Goal: Task Accomplishment & Management: Complete application form

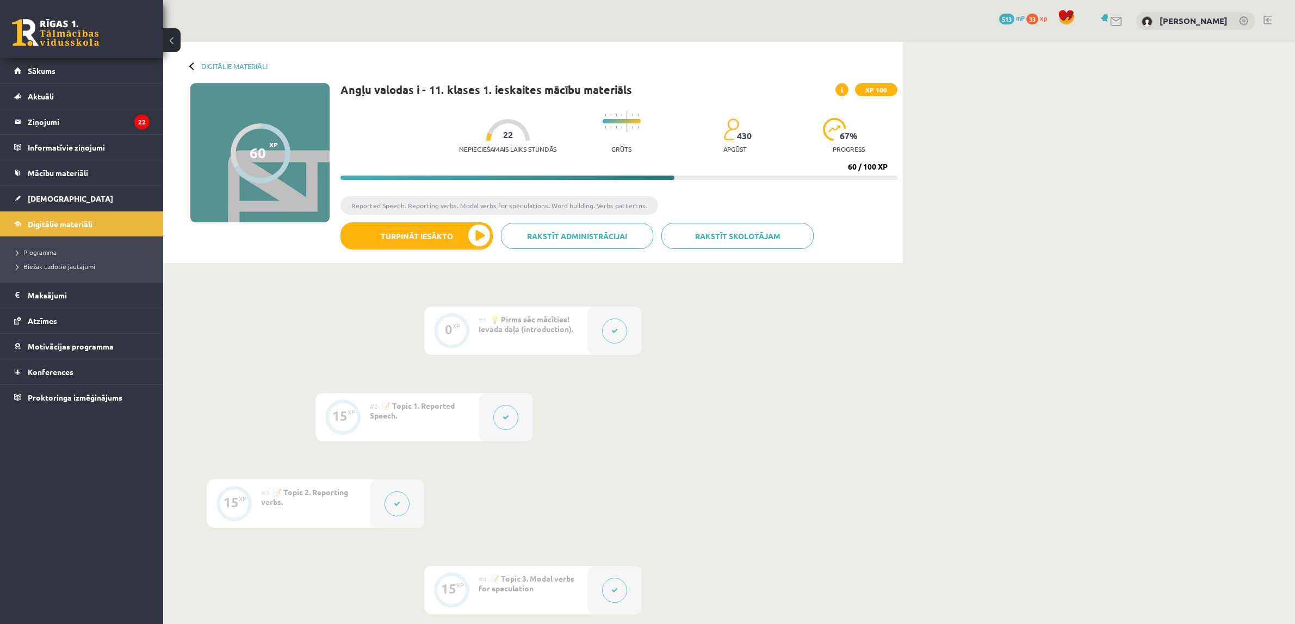
scroll to position [613, 0]
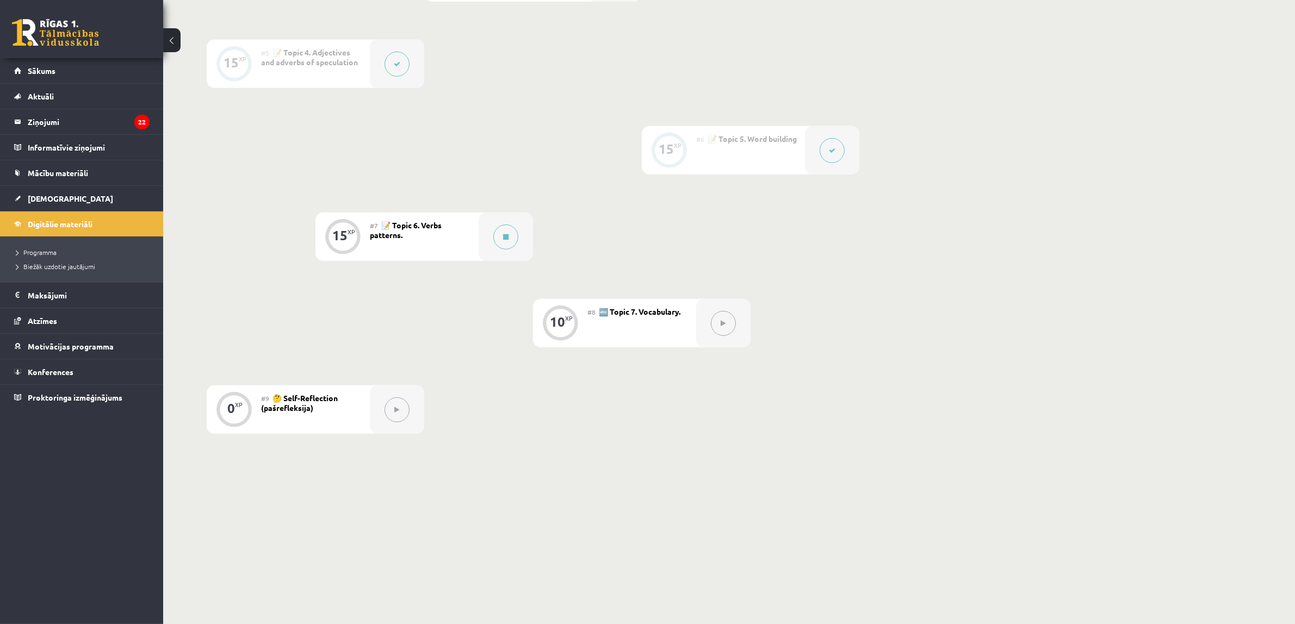
drag, startPoint x: 0, startPoint y: 0, endPoint x: 1182, endPoint y: 250, distance: 1207.9
click at [88, 200] on link "[DEMOGRAPHIC_DATA]" at bounding box center [81, 198] width 135 height 25
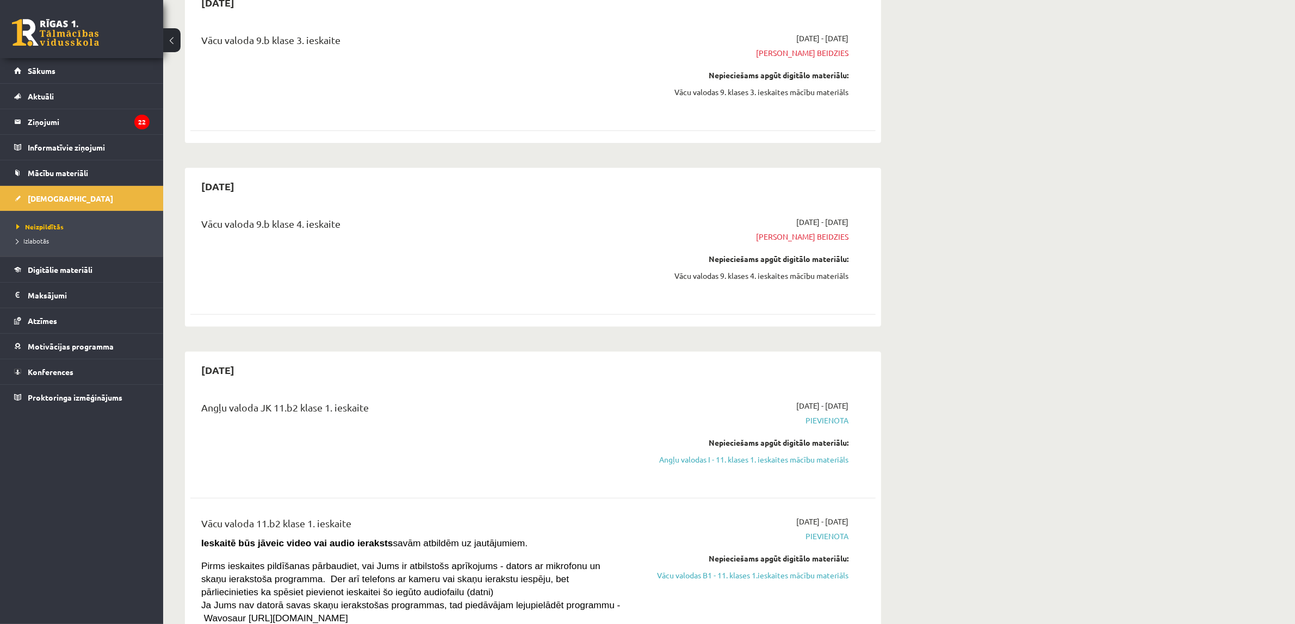
scroll to position [544, 0]
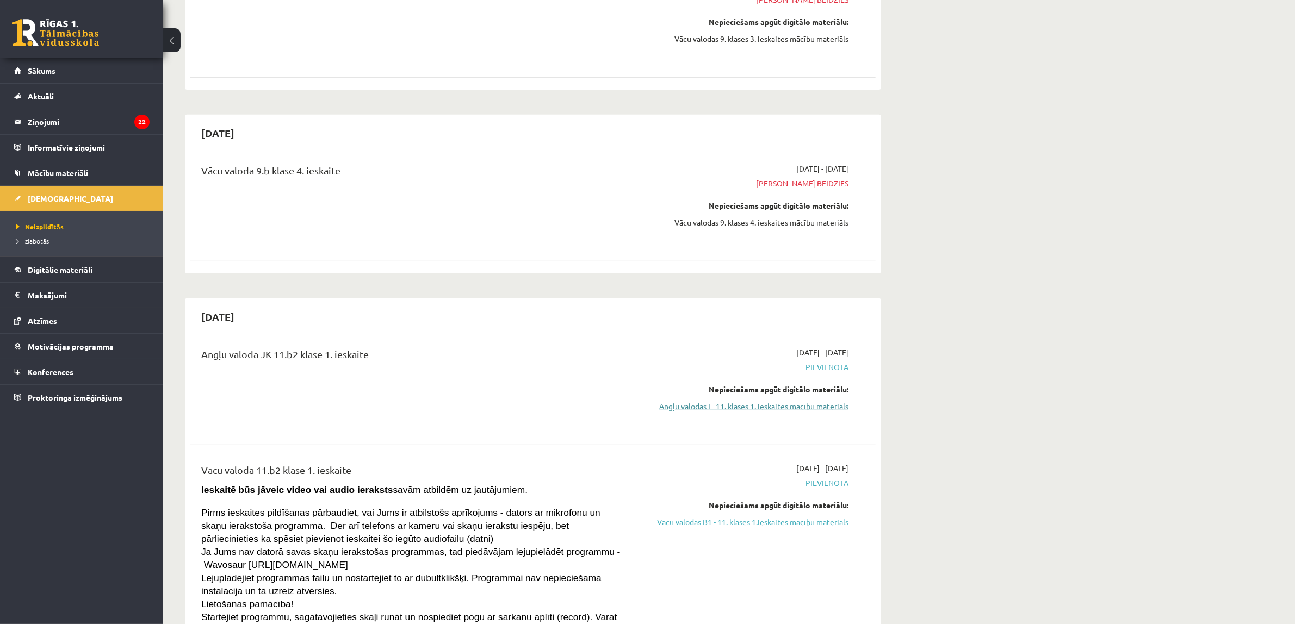
click at [697, 408] on link "Angļu valodas I - 11. klases 1. ieskaites mācību materiāls" at bounding box center [745, 406] width 205 height 11
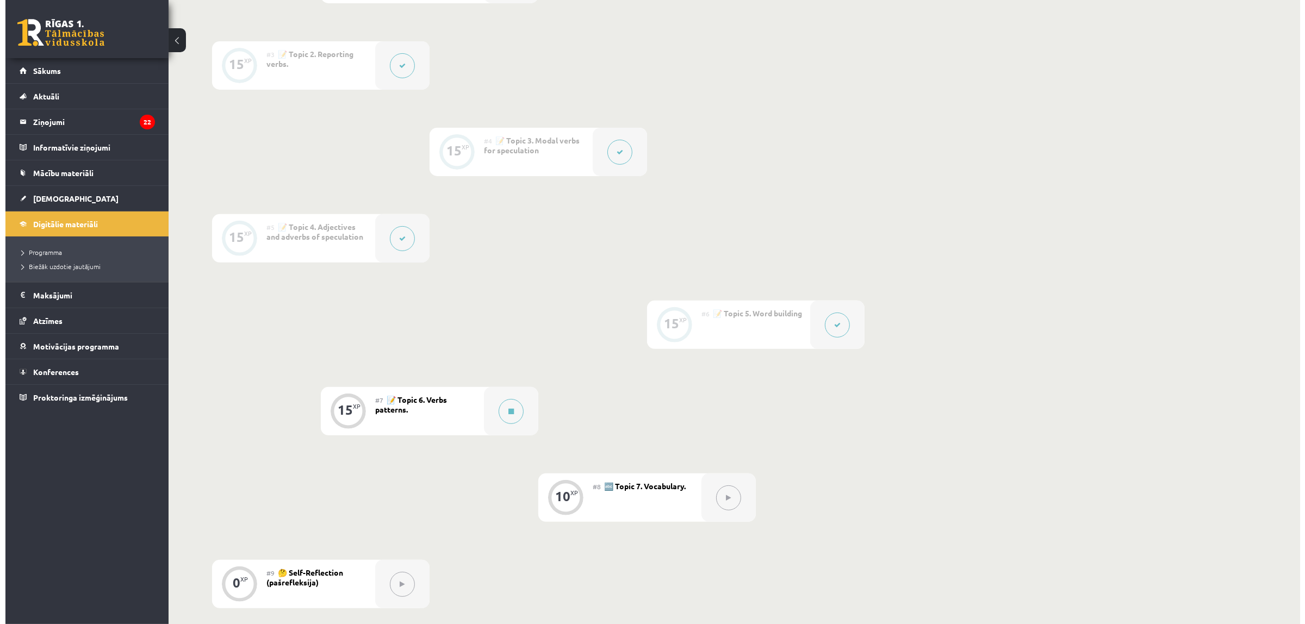
scroll to position [408, 0]
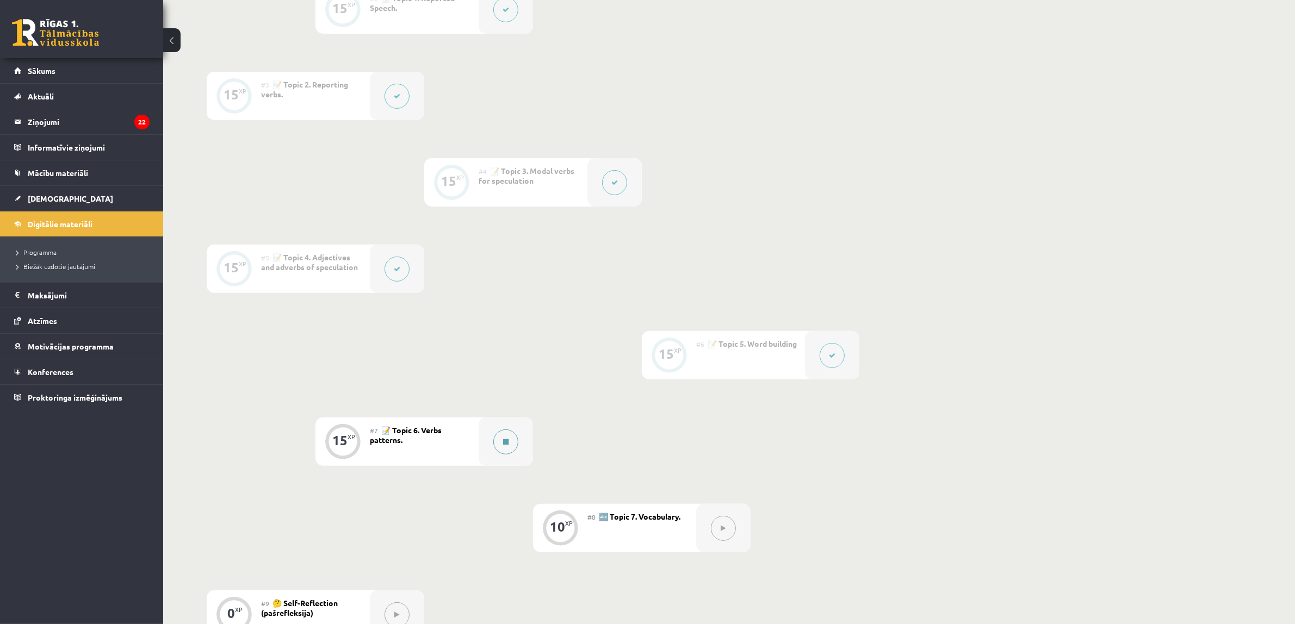
click at [505, 454] on button at bounding box center [505, 442] width 25 height 25
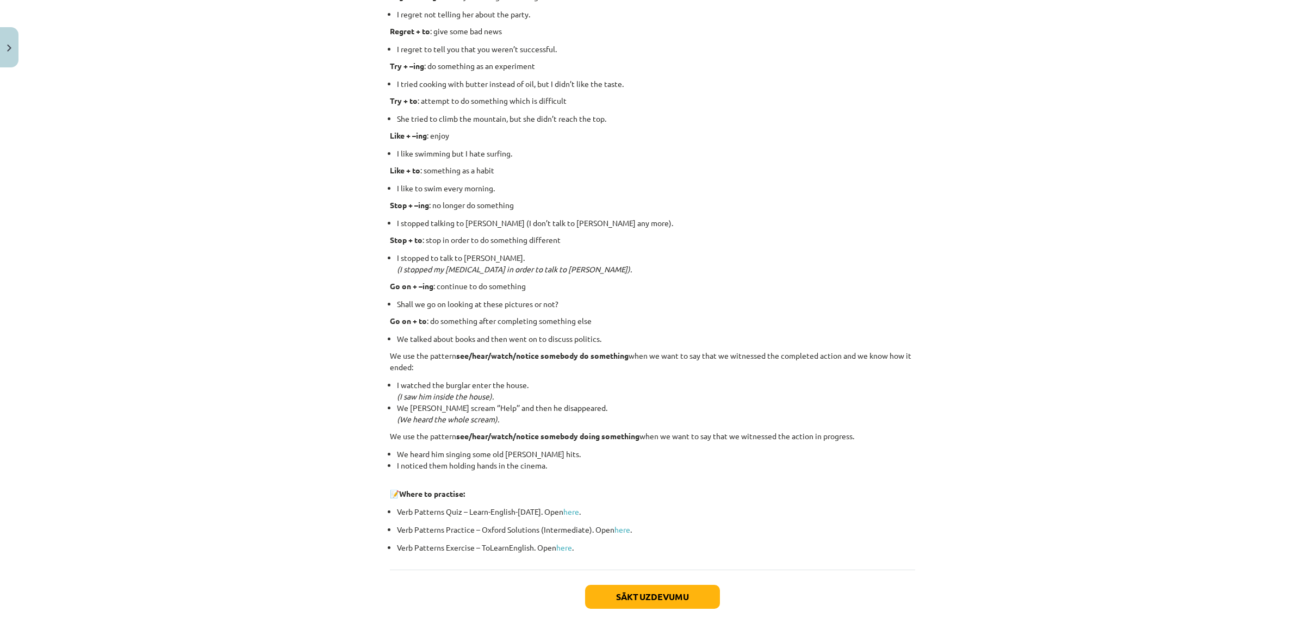
scroll to position [1230, 0]
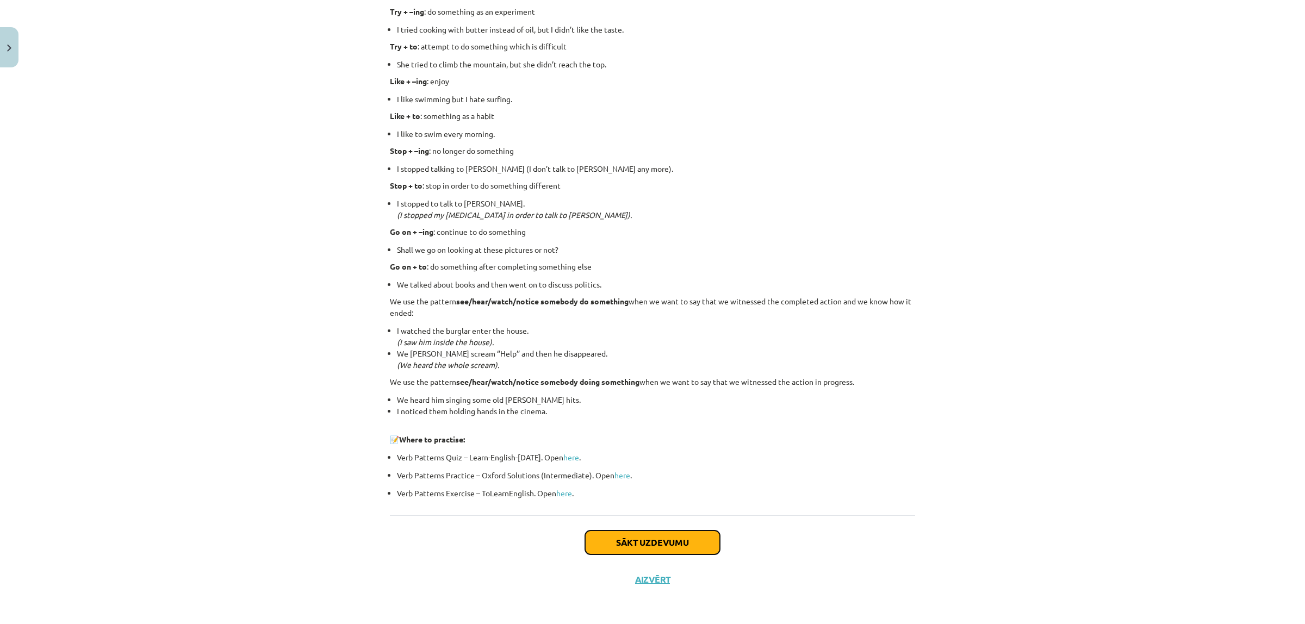
click at [594, 544] on button "Sākt uzdevumu" at bounding box center [652, 543] width 135 height 24
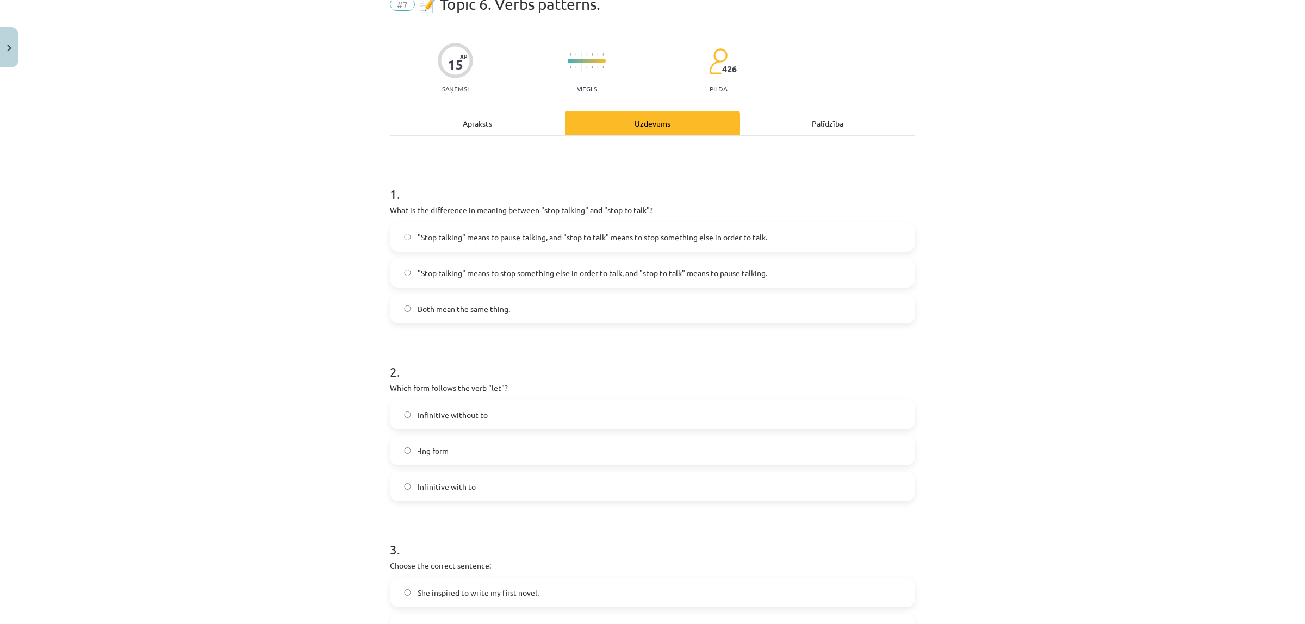
scroll to position [27, 0]
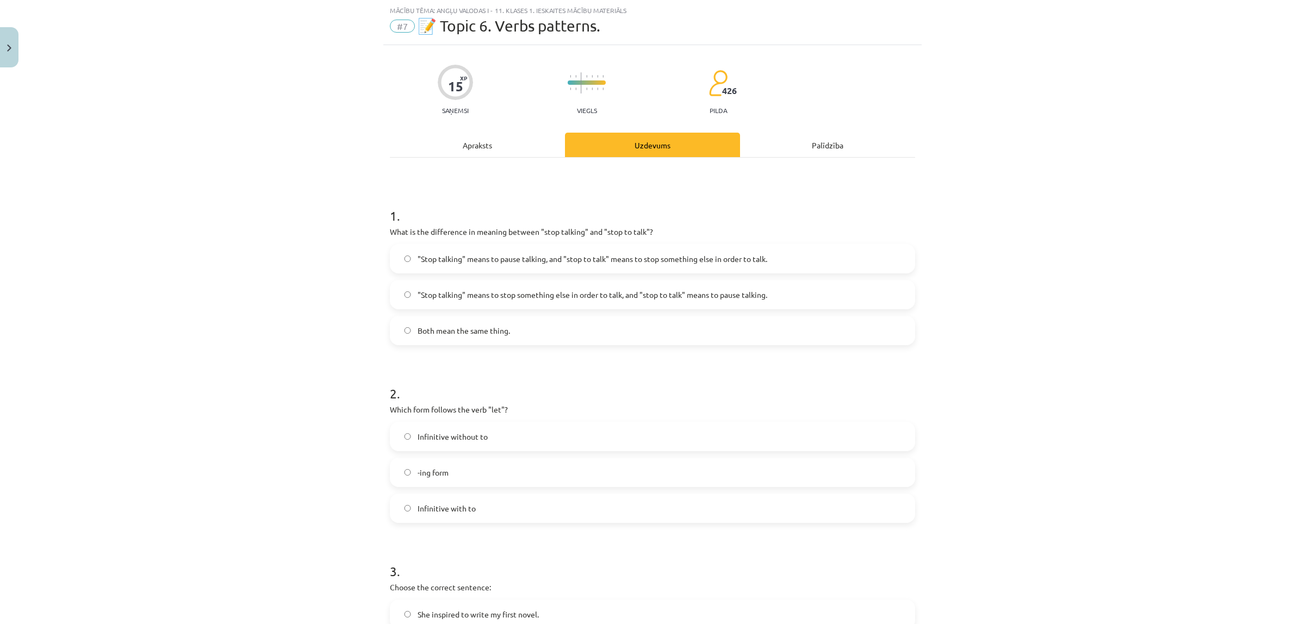
click at [492, 139] on div "Apraksts" at bounding box center [477, 145] width 175 height 24
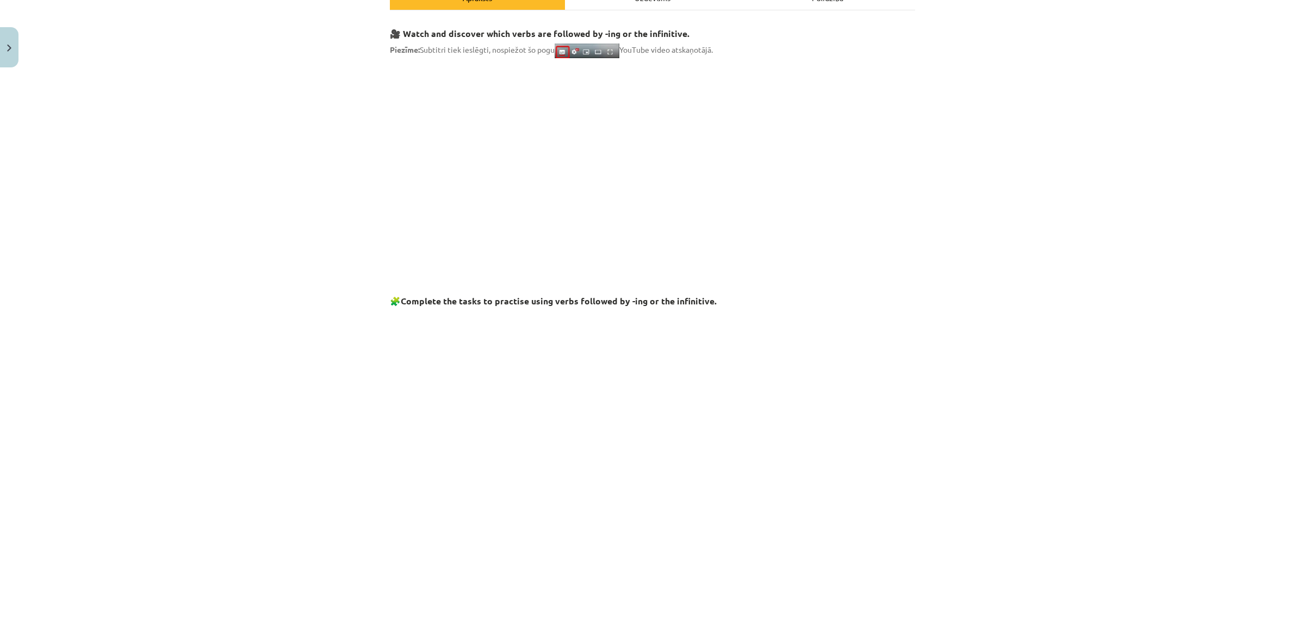
scroll to position [0, 0]
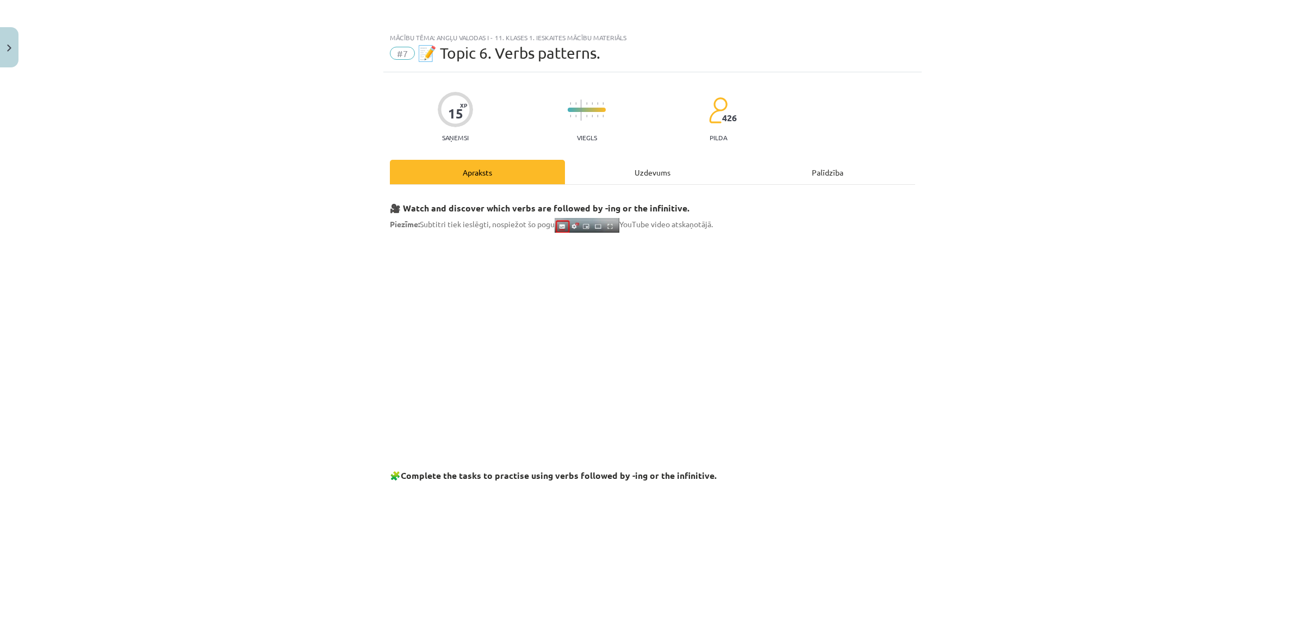
click at [591, 166] on div "Uzdevums" at bounding box center [652, 172] width 175 height 24
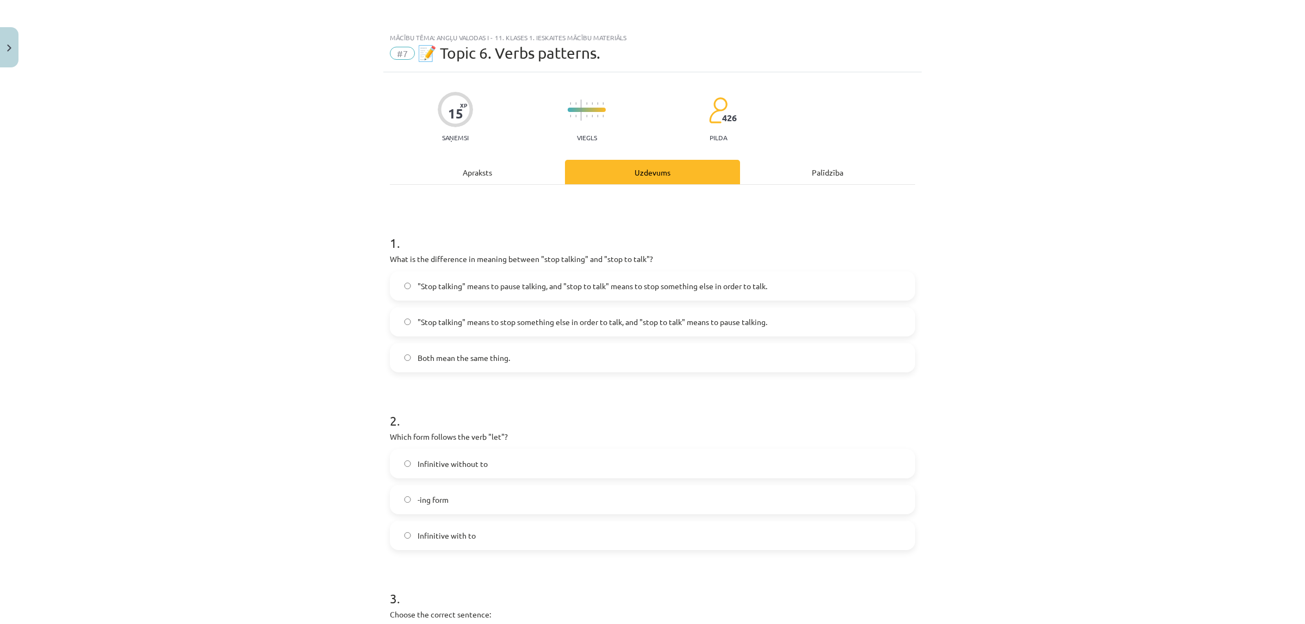
scroll to position [27, 0]
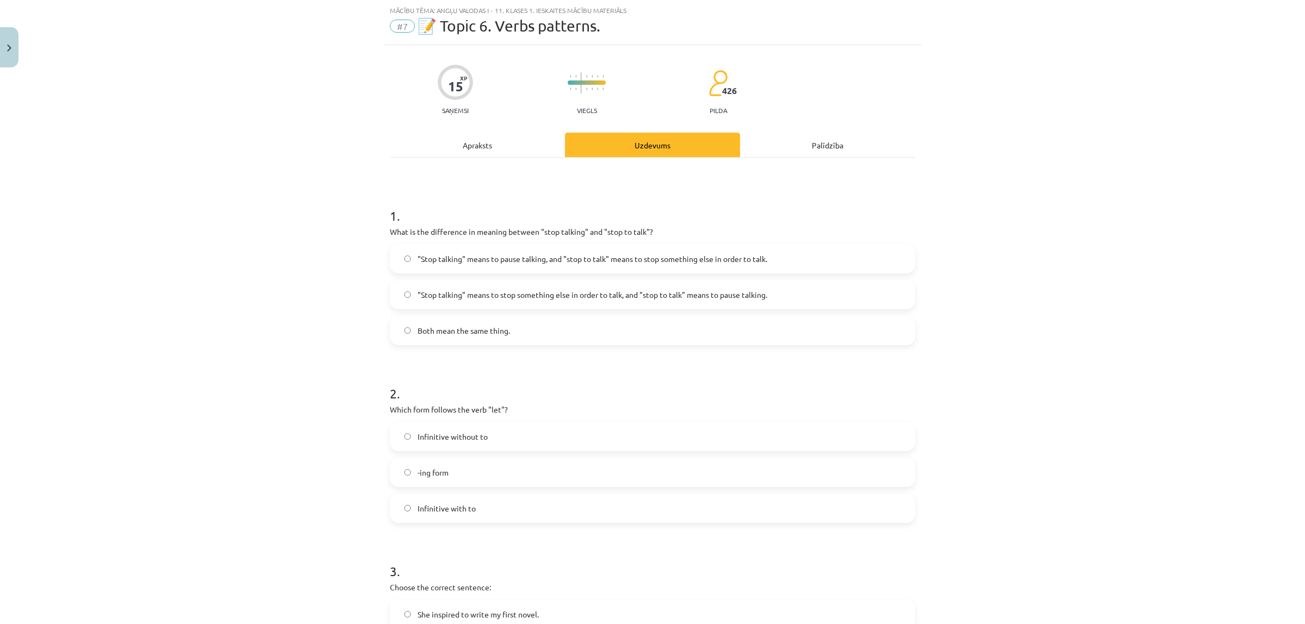
click at [530, 298] on span ""Stop talking" means to stop something else in order to talk, and "stop to talk…" at bounding box center [593, 294] width 350 height 11
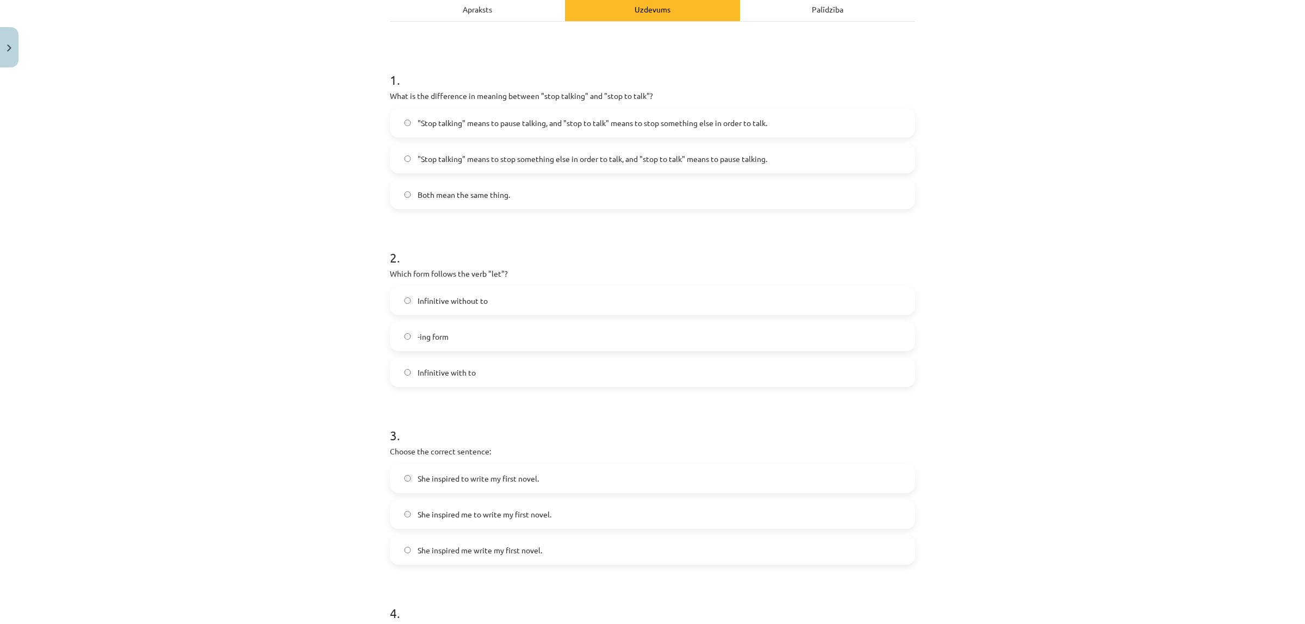
scroll to position [299, 0]
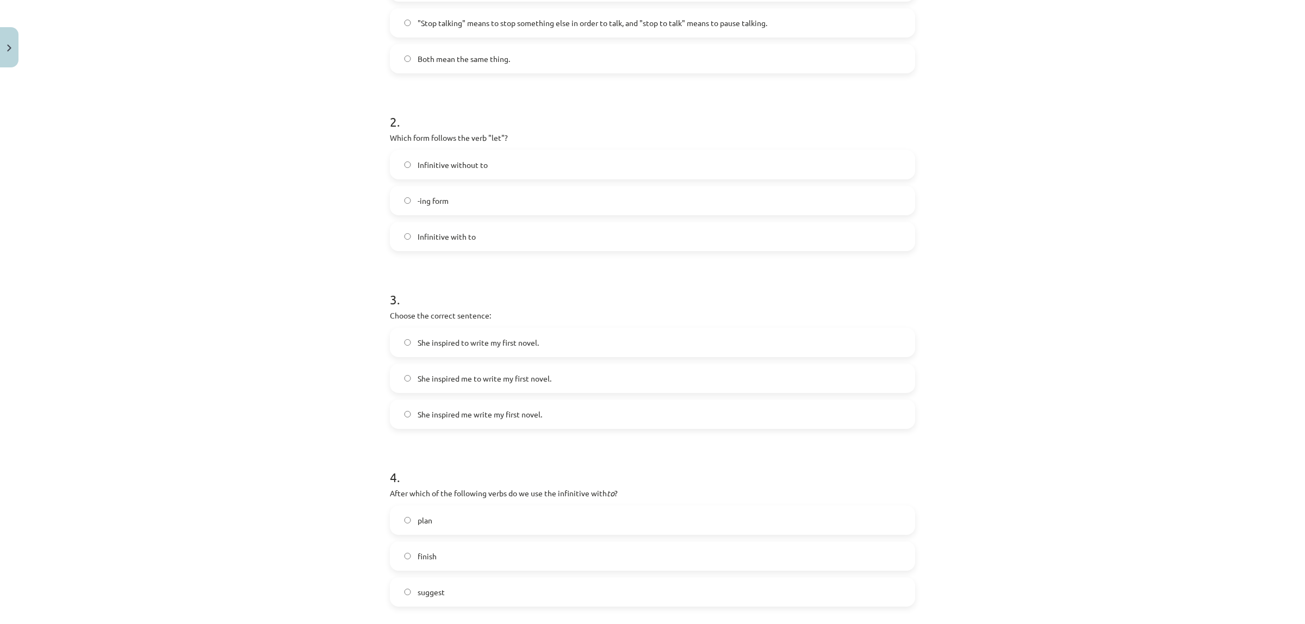
click at [479, 377] on span "She inspired me to write my first novel." at bounding box center [485, 378] width 134 height 11
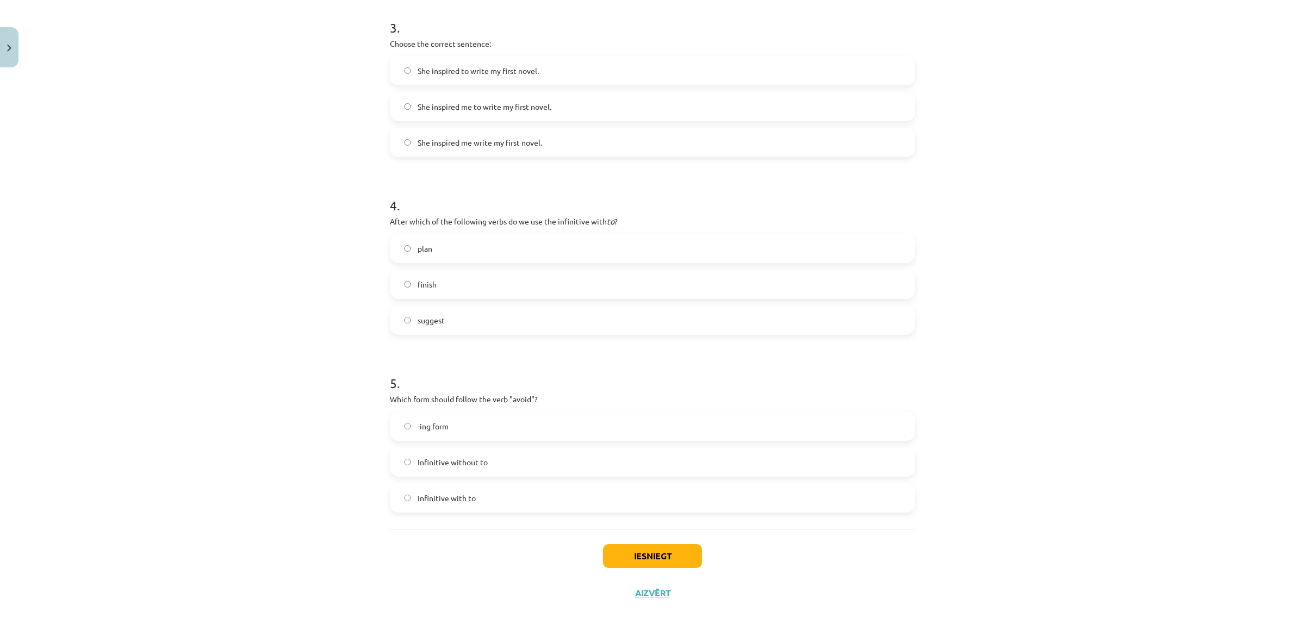
scroll to position [0, 0]
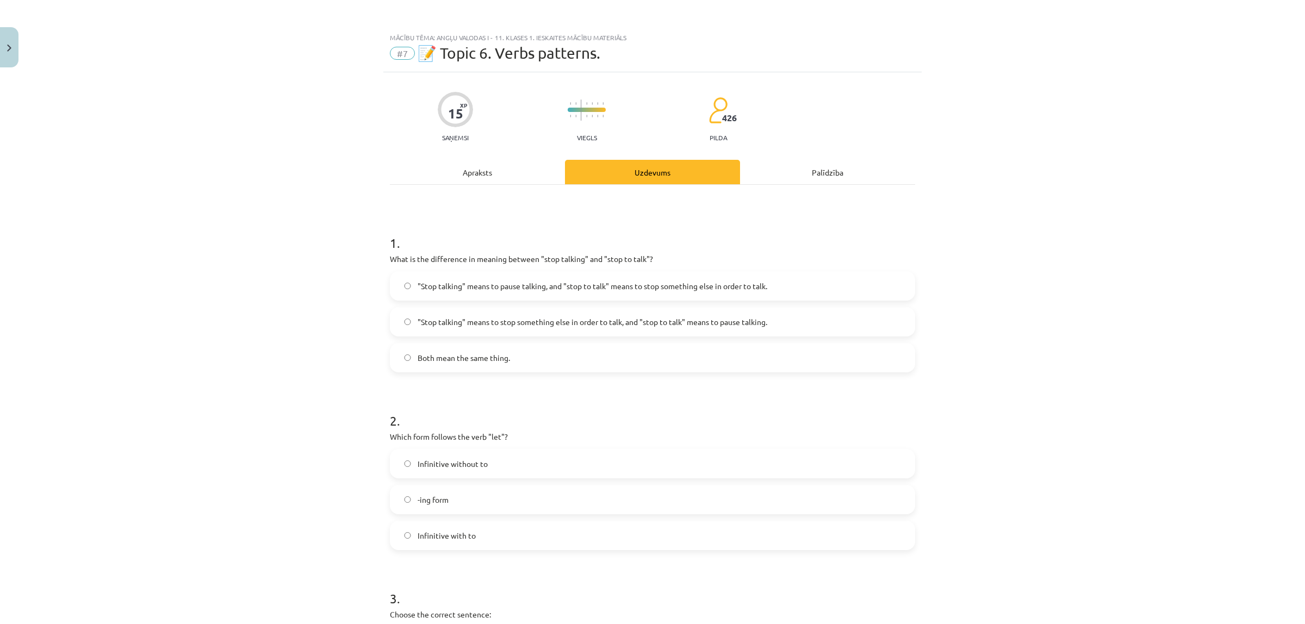
click at [483, 177] on div "Apraksts" at bounding box center [477, 172] width 175 height 24
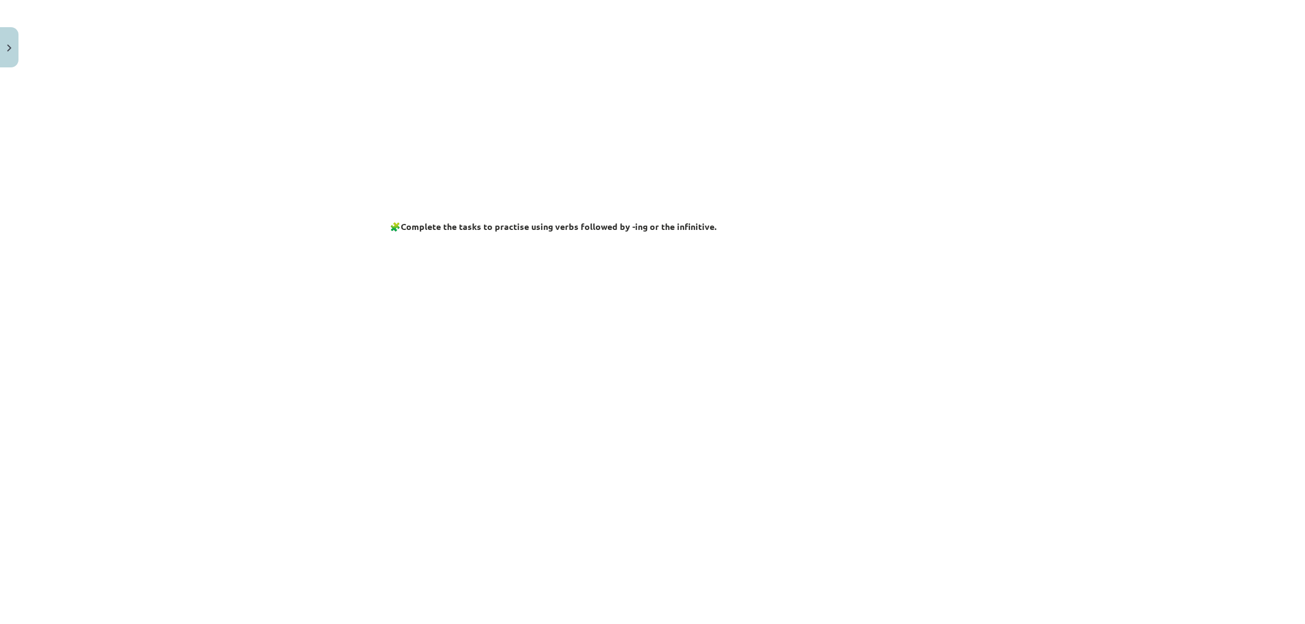
scroll to position [95, 0]
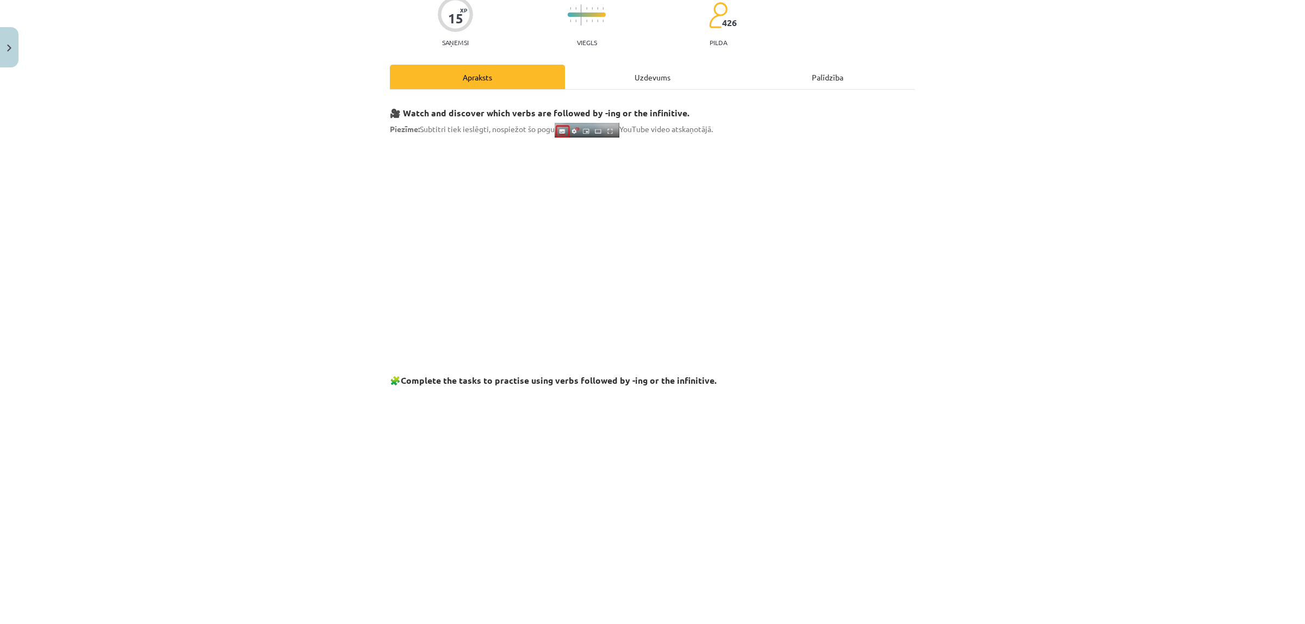
click at [591, 70] on div "Uzdevums" at bounding box center [652, 77] width 175 height 24
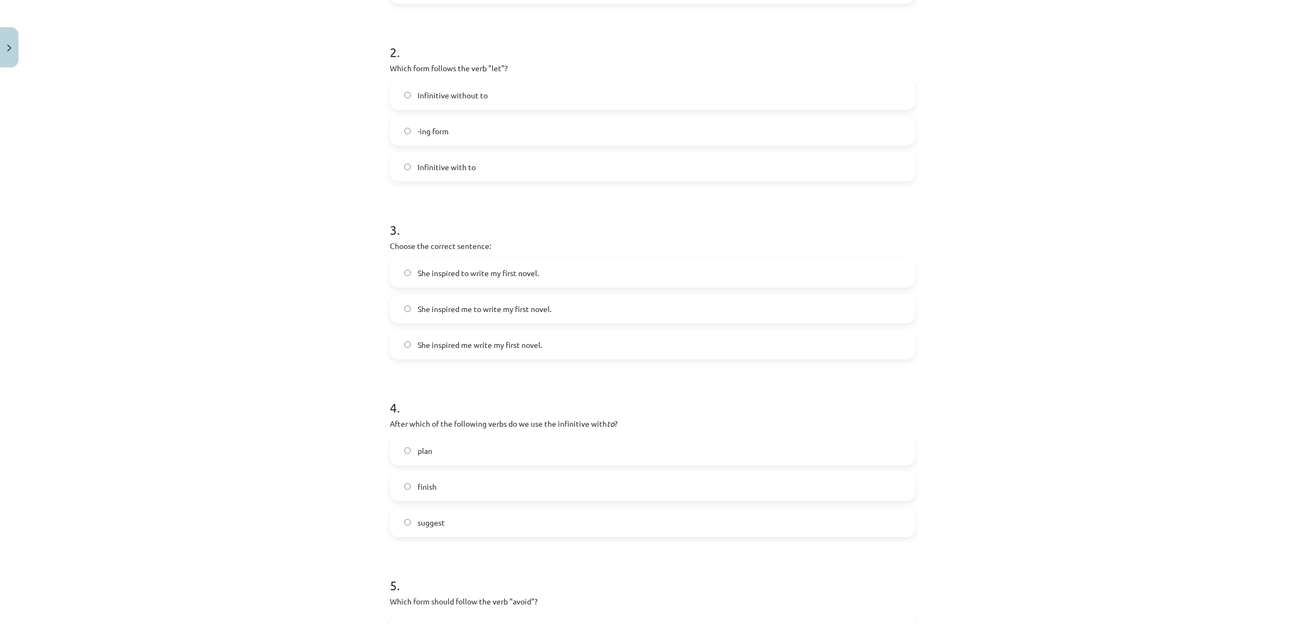
scroll to position [503, 0]
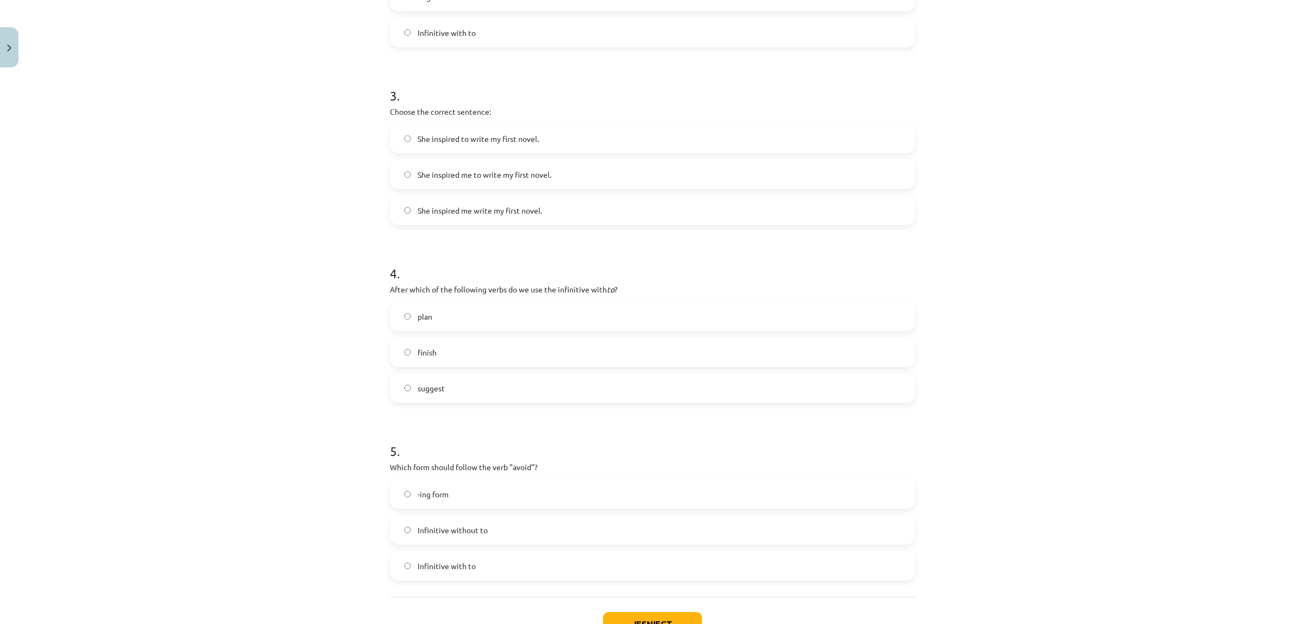
click at [447, 324] on label "plan" at bounding box center [652, 316] width 523 height 27
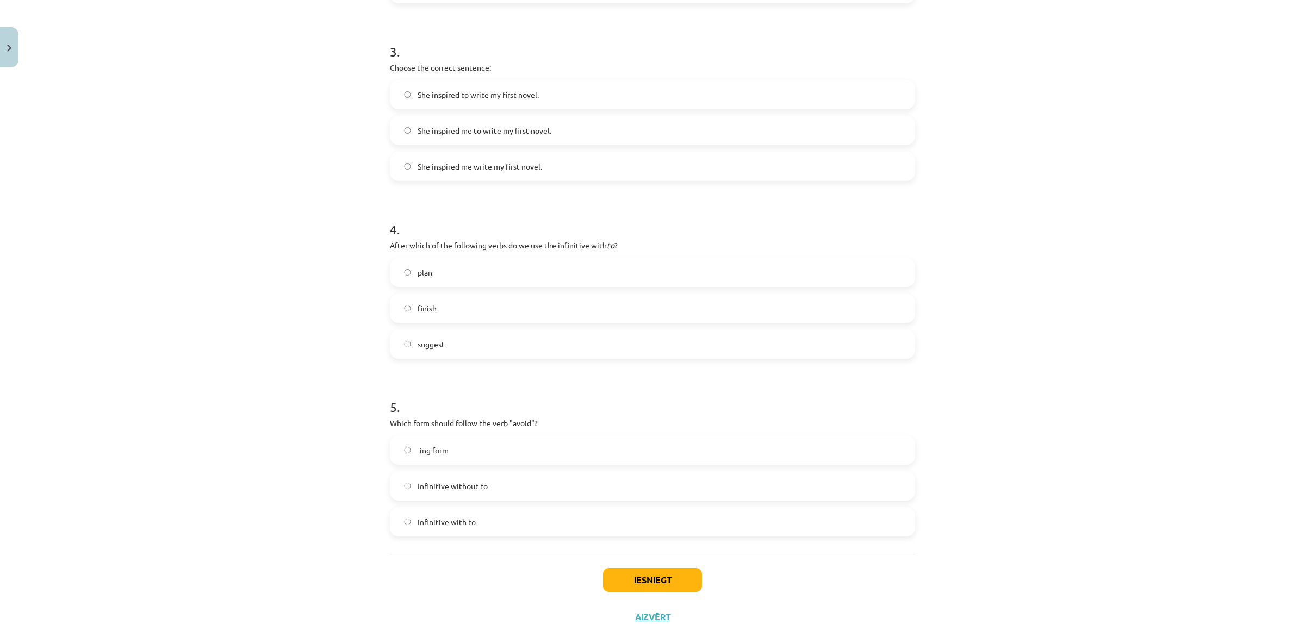
scroll to position [571, 0]
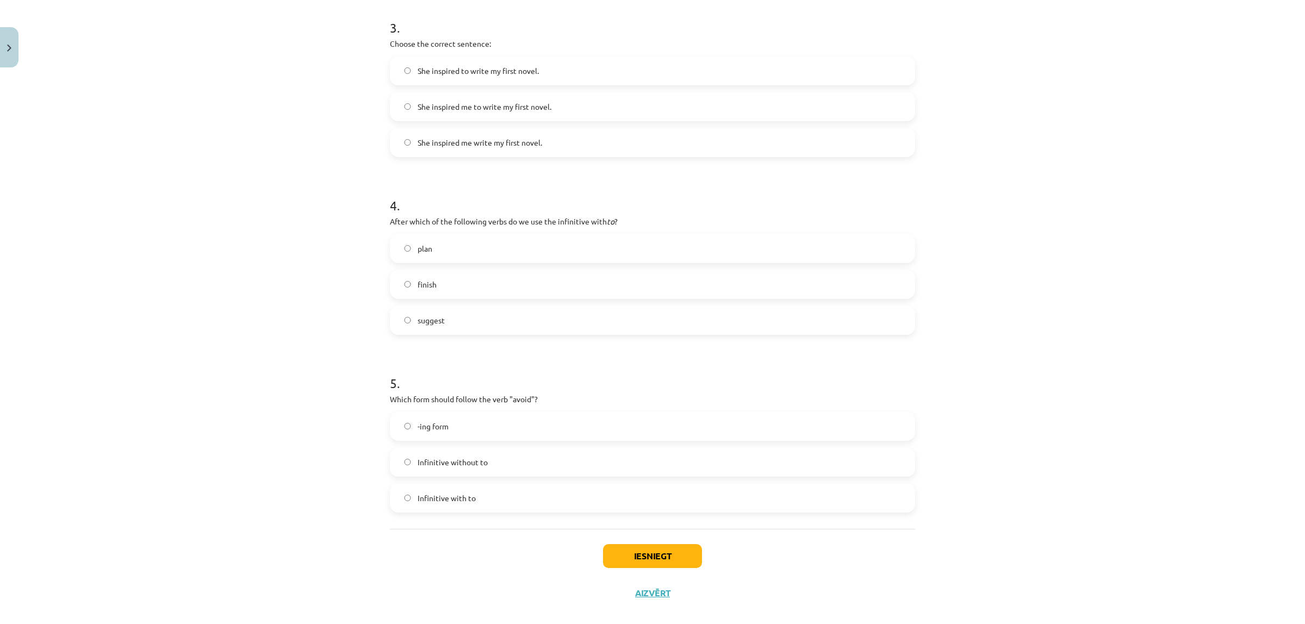
click at [455, 423] on label "-ing form" at bounding box center [652, 426] width 523 height 27
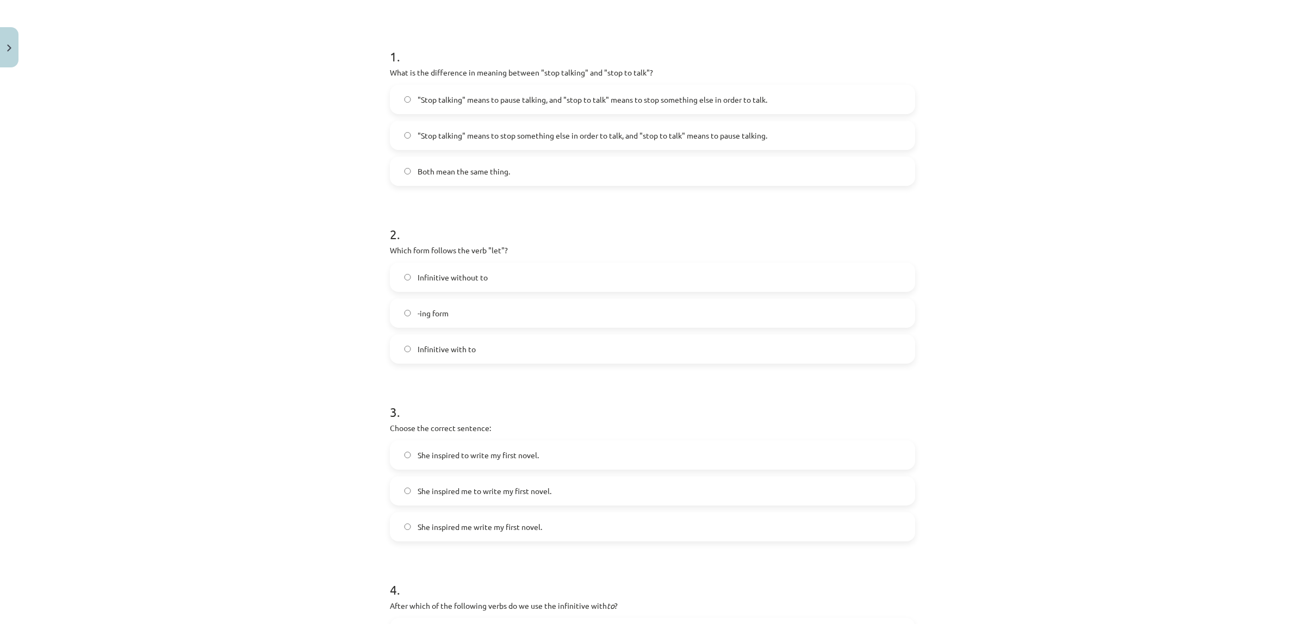
scroll to position [163, 0]
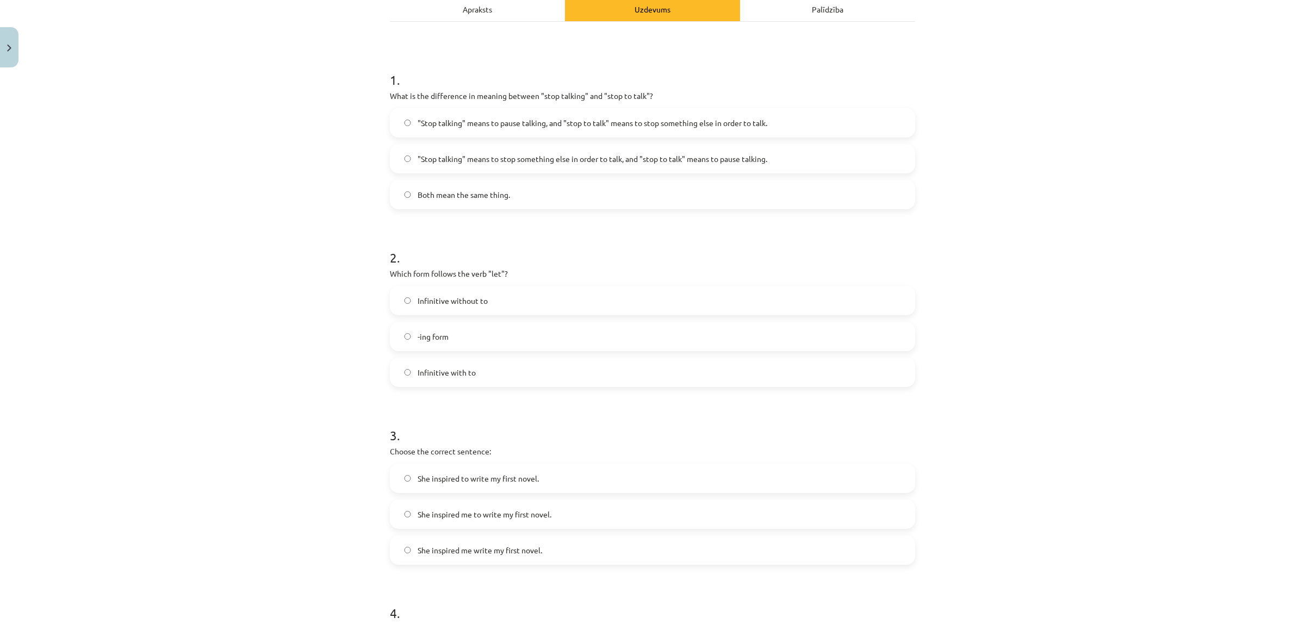
click at [453, 343] on label "-ing form" at bounding box center [652, 336] width 523 height 27
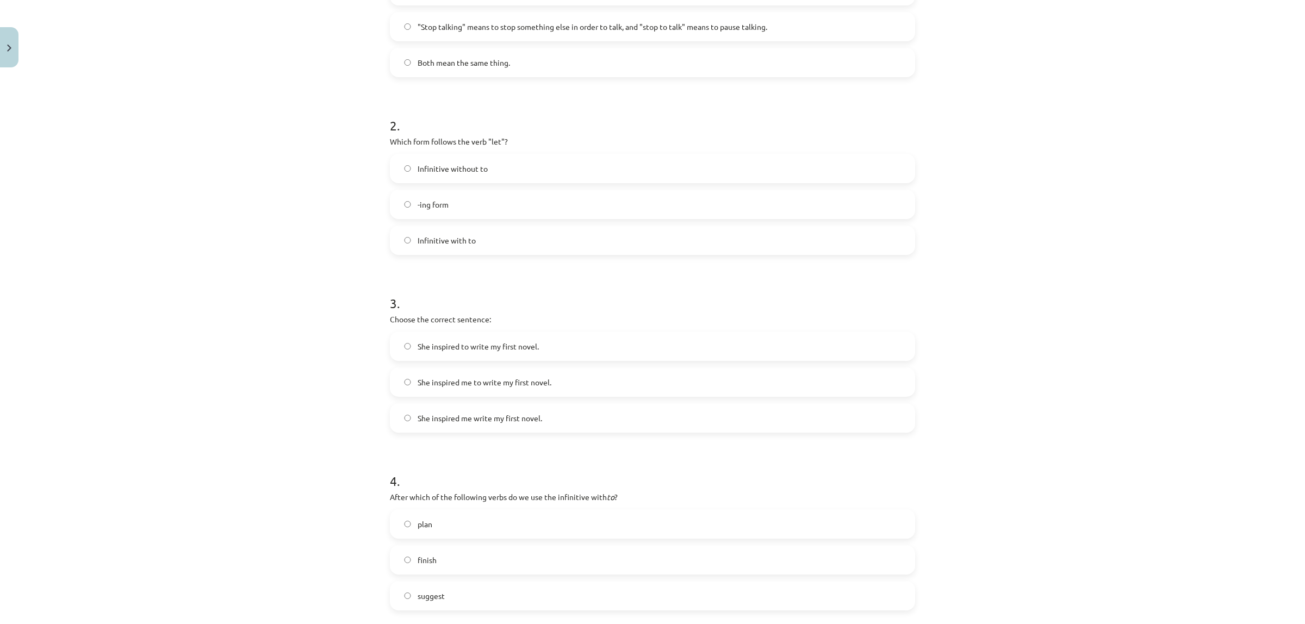
scroll to position [585, 0]
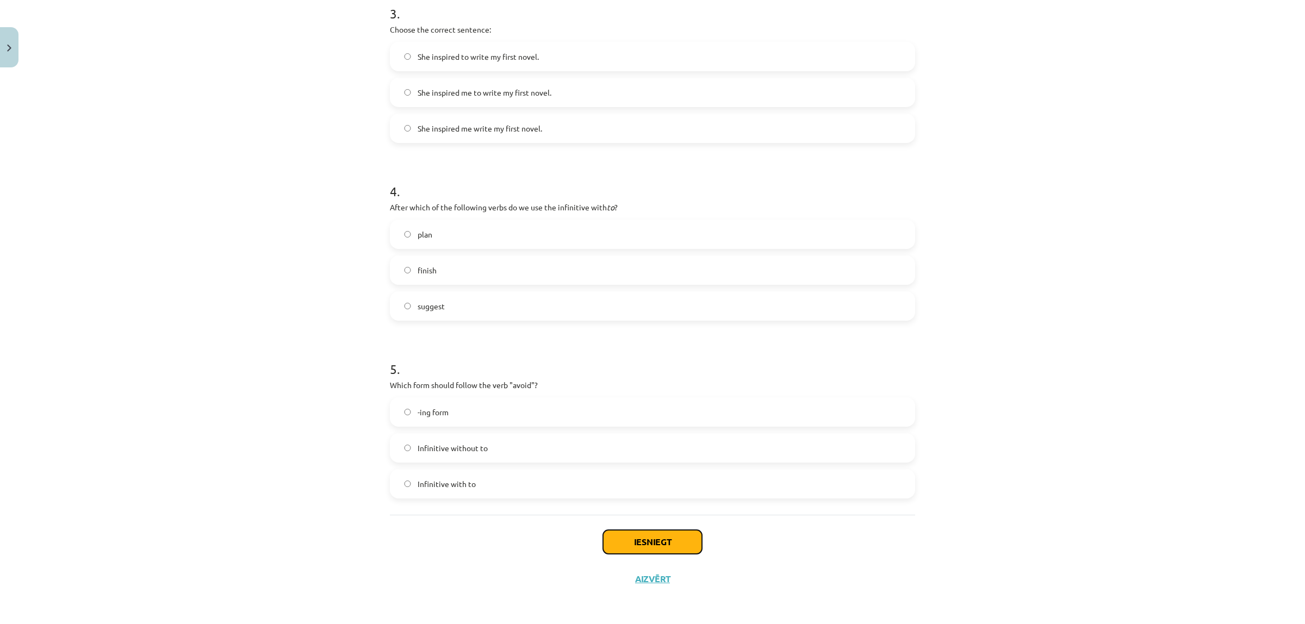
click at [637, 545] on button "Iesniegt" at bounding box center [652, 542] width 99 height 24
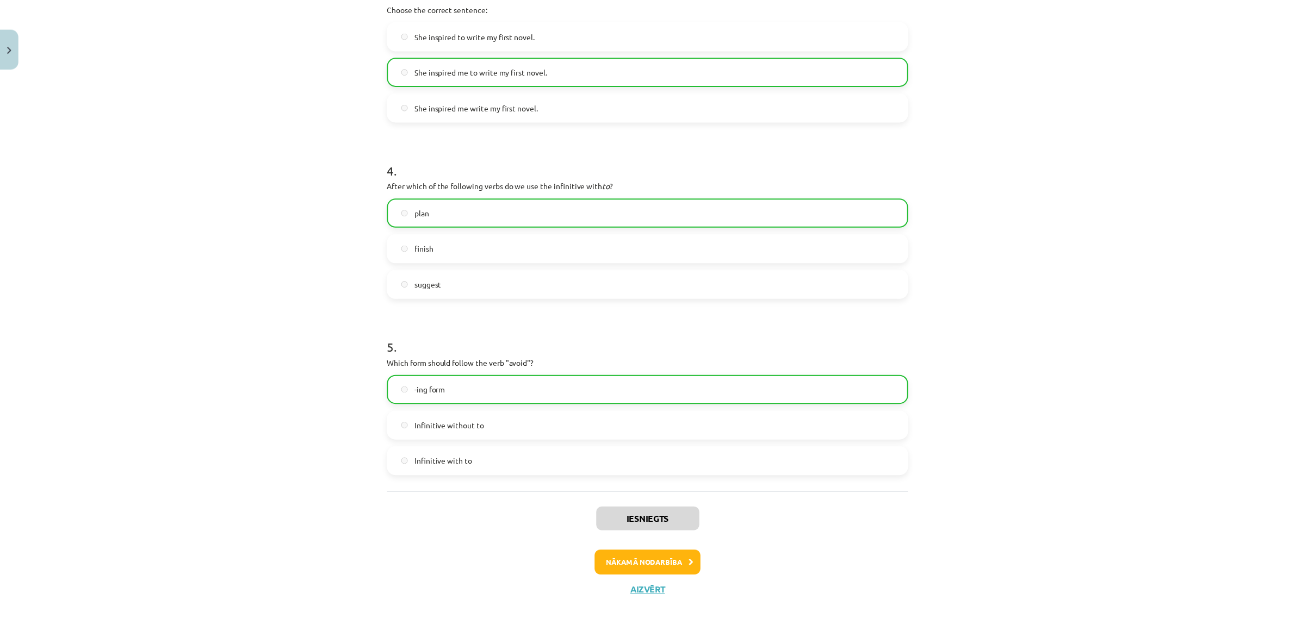
scroll to position [620, 0]
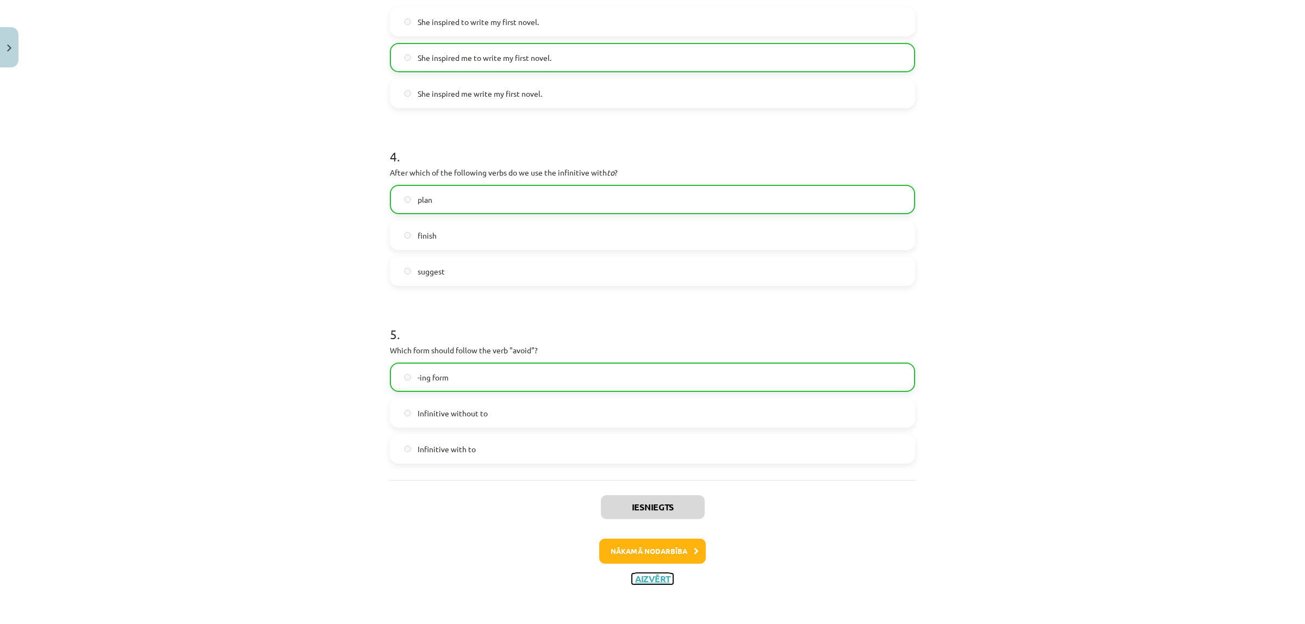
click at [649, 582] on button "Aizvērt" at bounding box center [652, 579] width 41 height 11
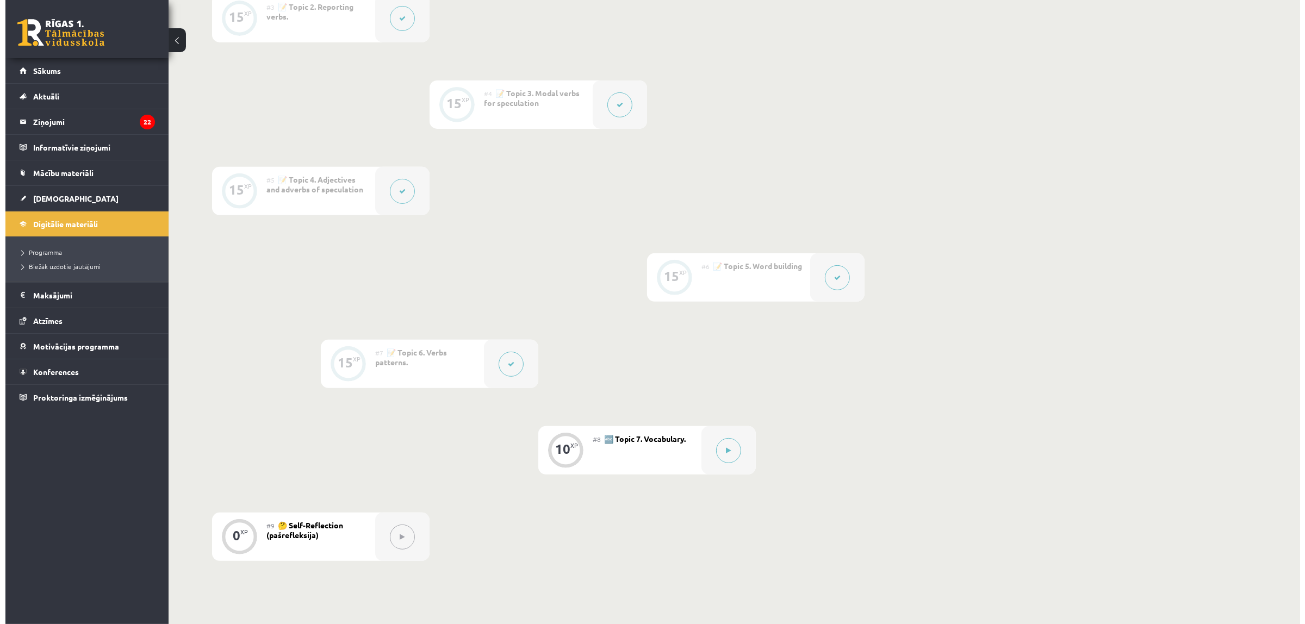
scroll to position [613, 0]
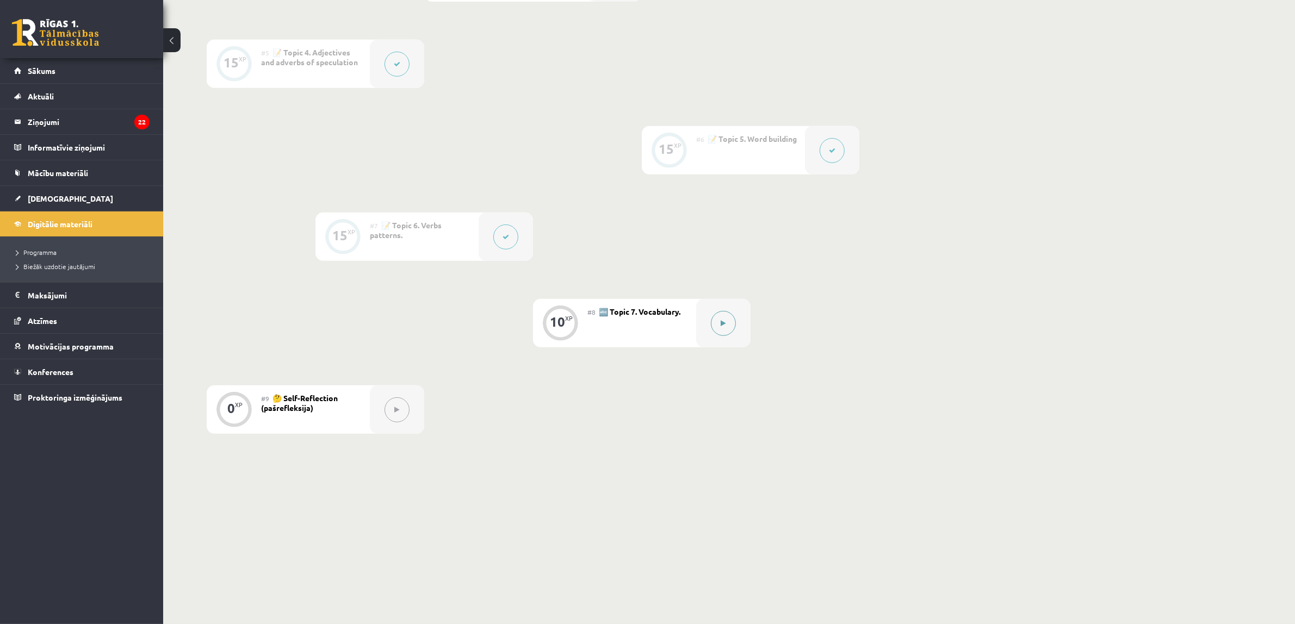
click at [735, 330] on div at bounding box center [723, 323] width 54 height 48
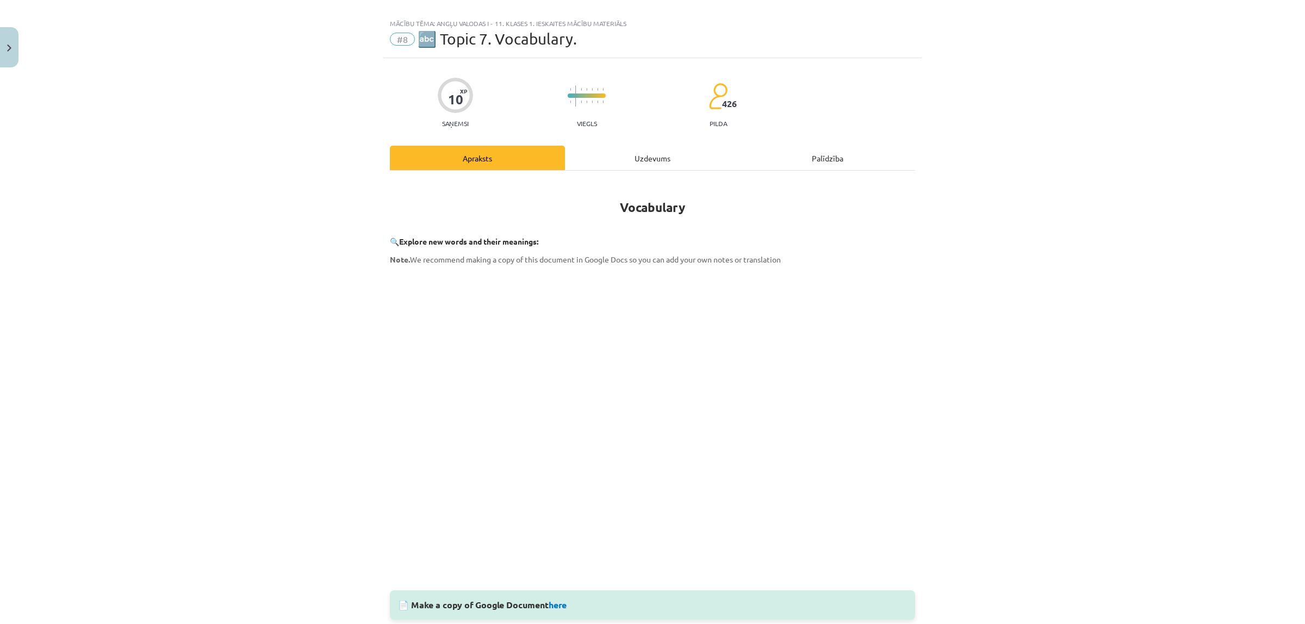
scroll to position [0, 0]
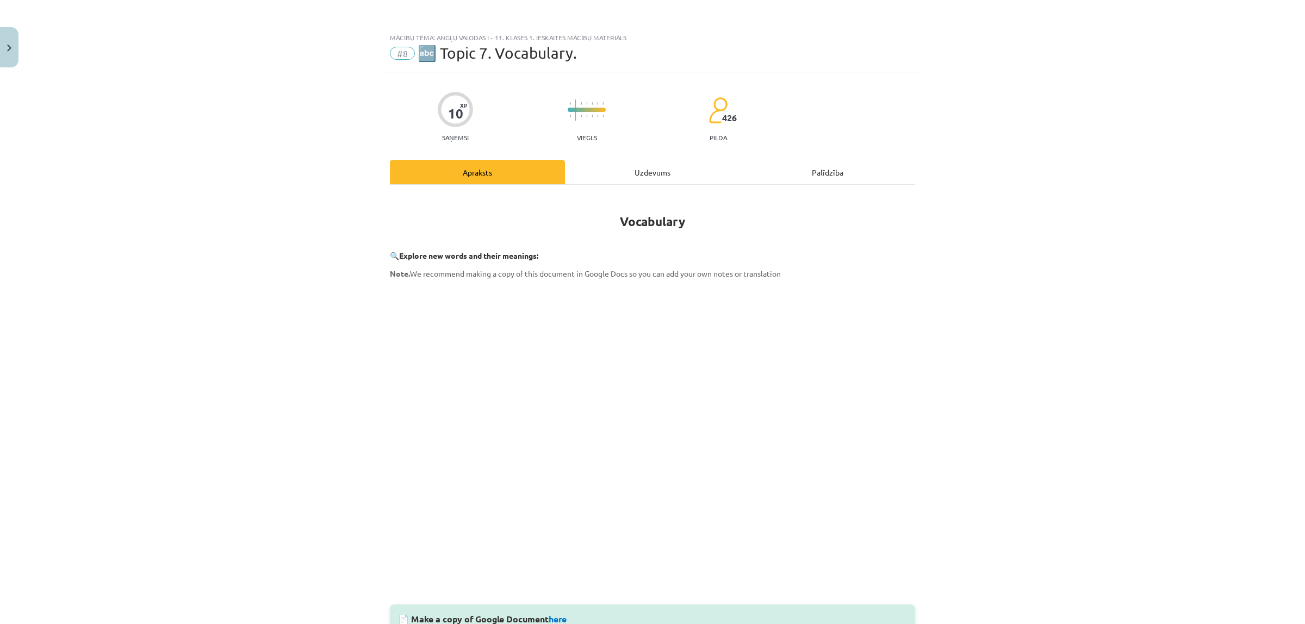
click at [662, 175] on div "Uzdevums" at bounding box center [652, 172] width 175 height 24
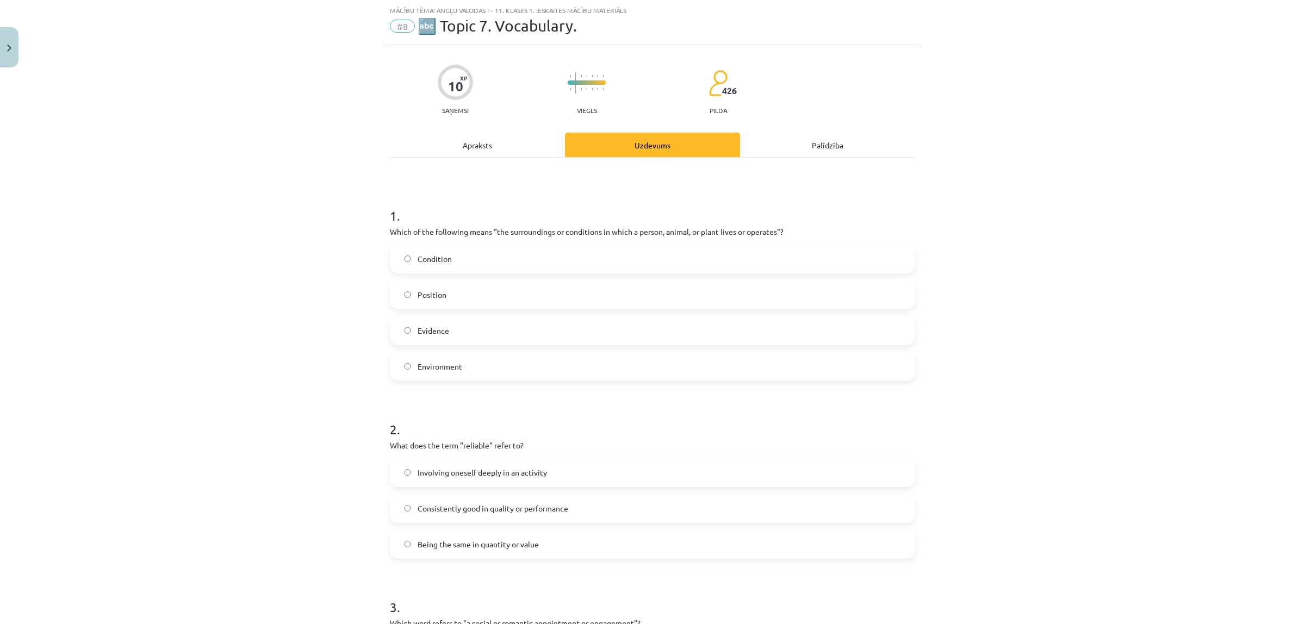
click at [479, 368] on label "Environment" at bounding box center [652, 366] width 523 height 27
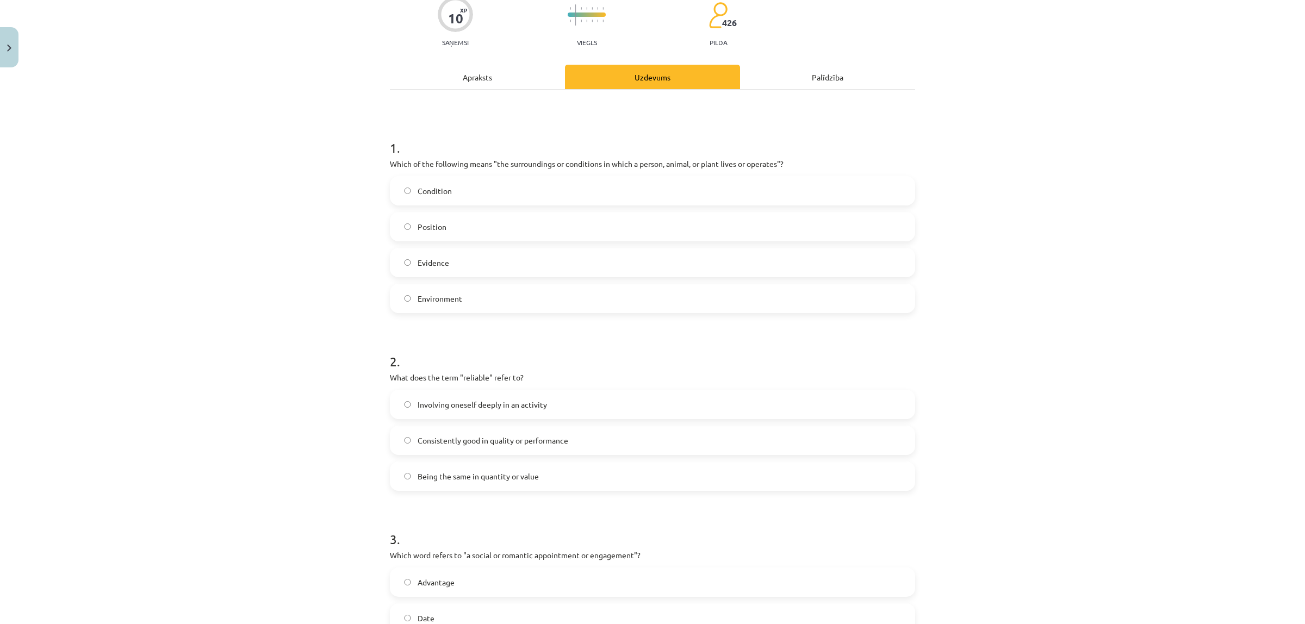
scroll to position [163, 0]
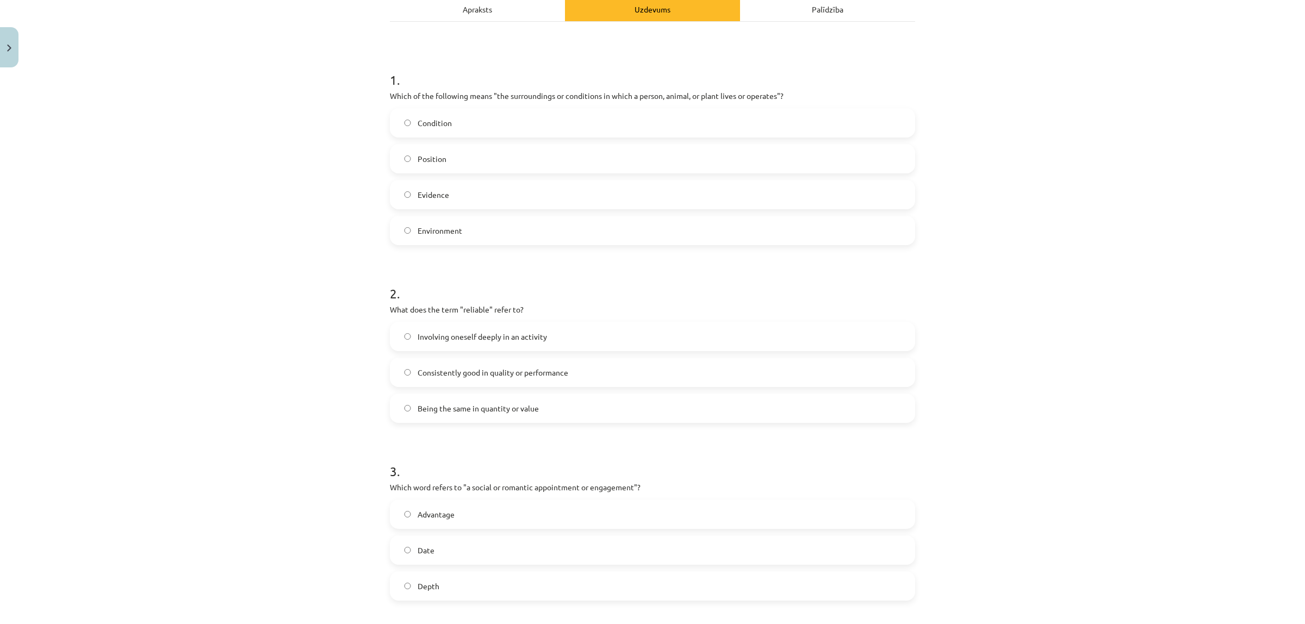
click at [444, 382] on label "Consistently good in quality or performance" at bounding box center [652, 372] width 523 height 27
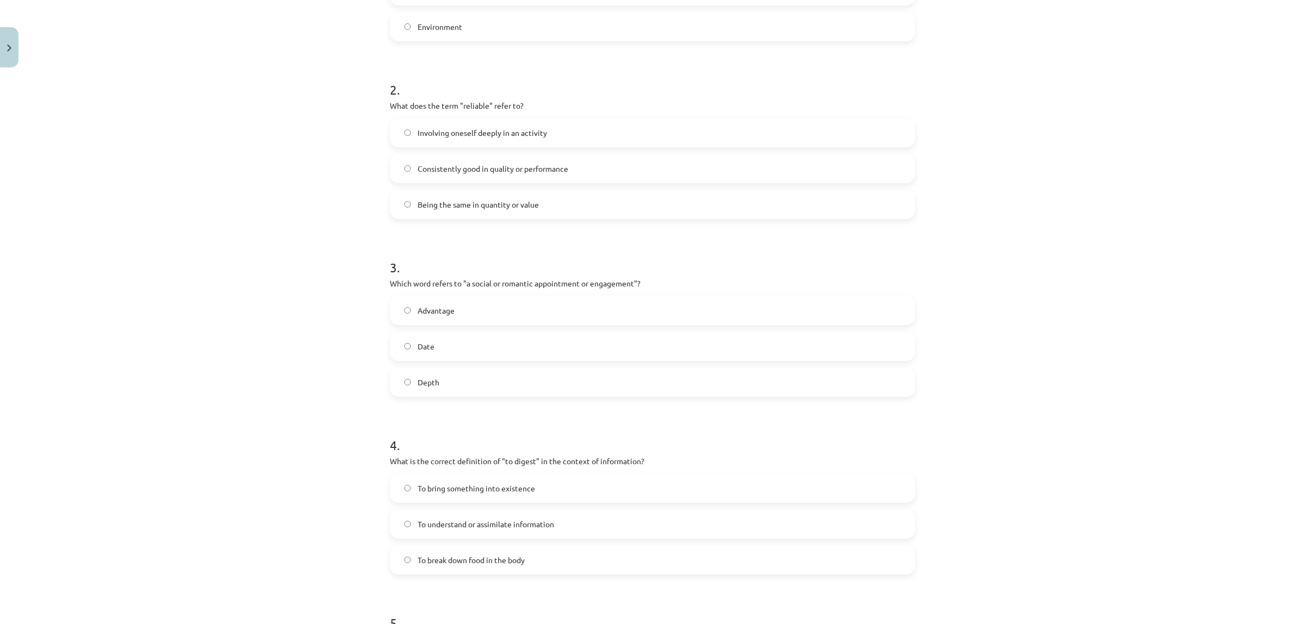
scroll to position [435, 0]
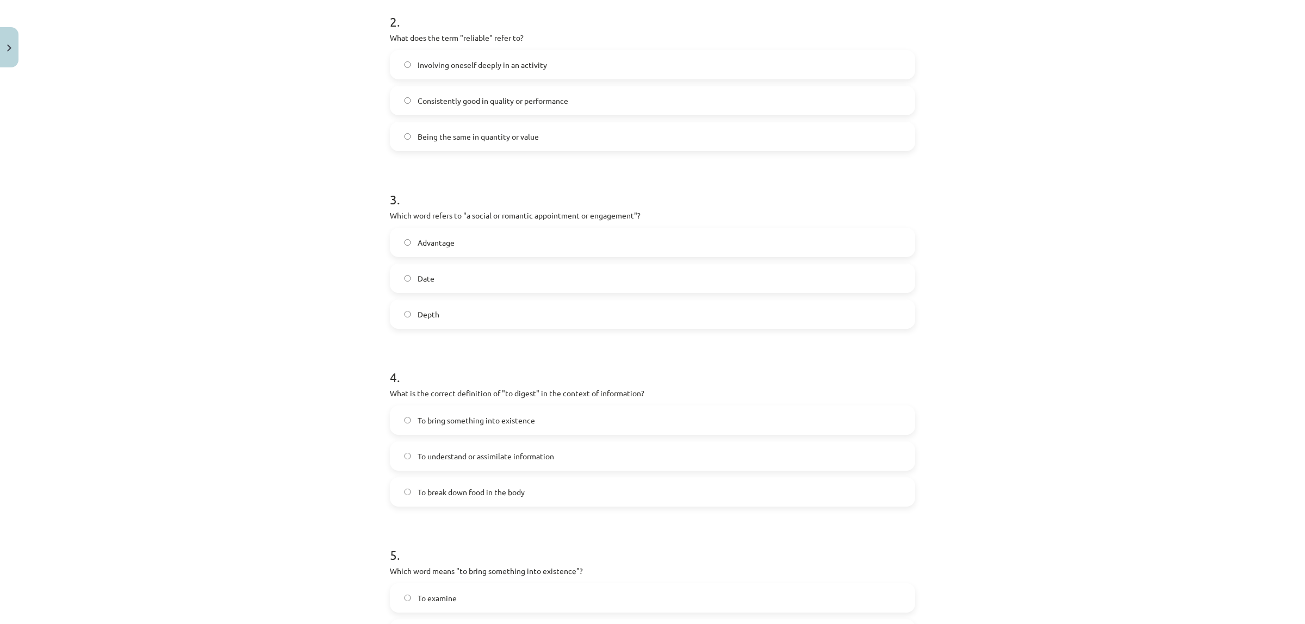
click at [418, 282] on span "Date" at bounding box center [426, 278] width 17 height 11
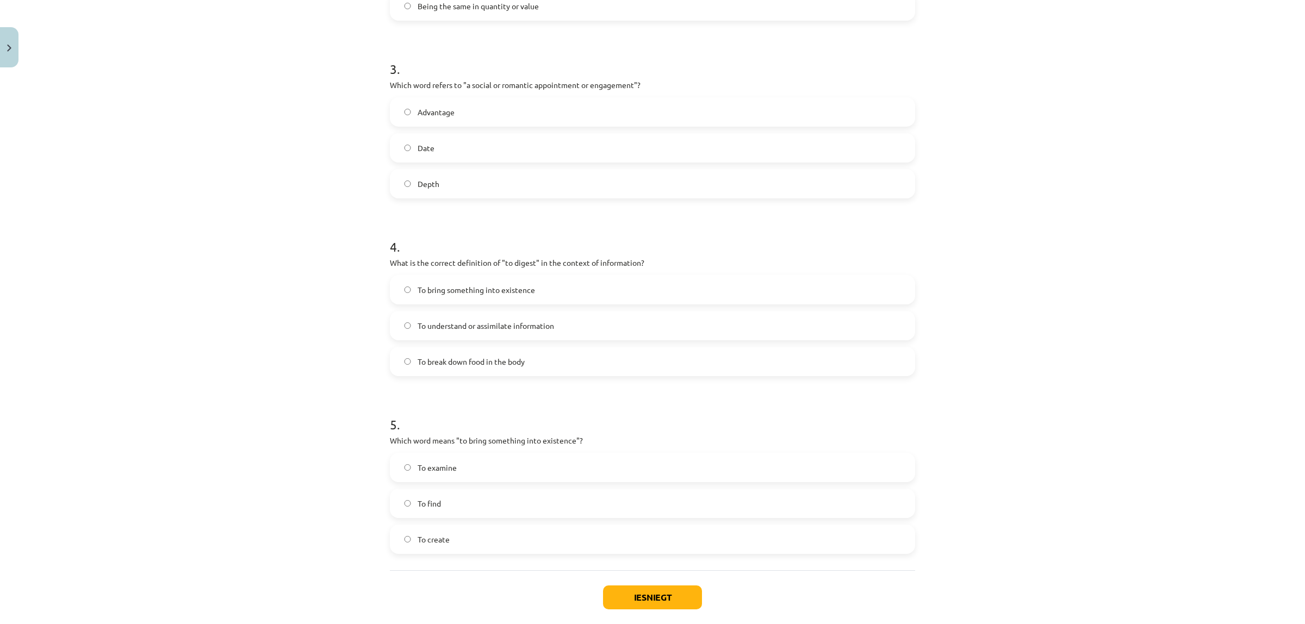
scroll to position [571, 0]
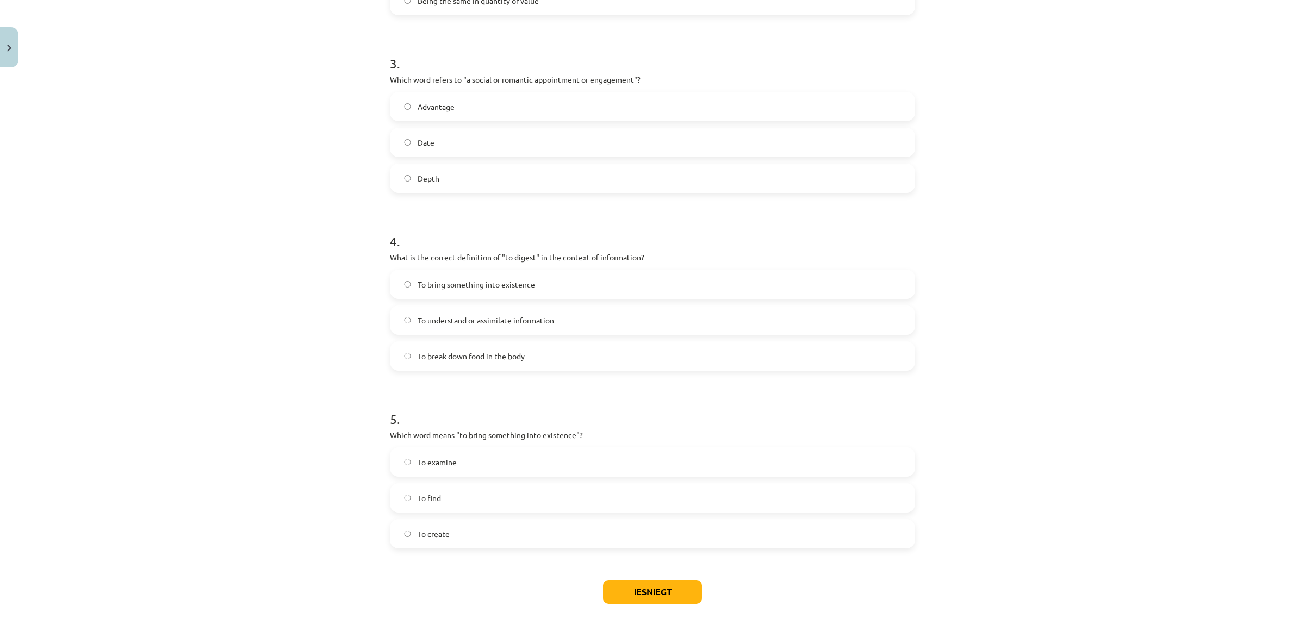
click at [525, 328] on label "To understand or assimilate information" at bounding box center [652, 320] width 523 height 27
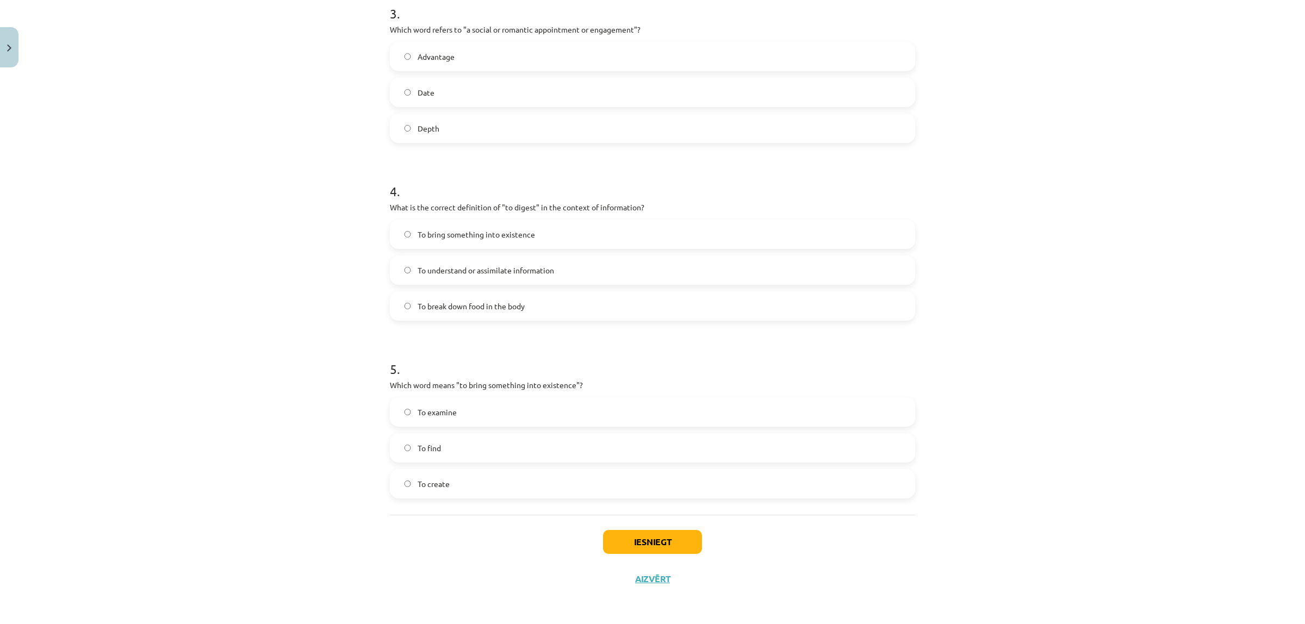
click at [457, 486] on label "To create" at bounding box center [652, 483] width 523 height 27
click at [668, 544] on button "Iesniegt" at bounding box center [652, 542] width 99 height 24
click at [678, 537] on button "Iesniegt" at bounding box center [652, 542] width 99 height 24
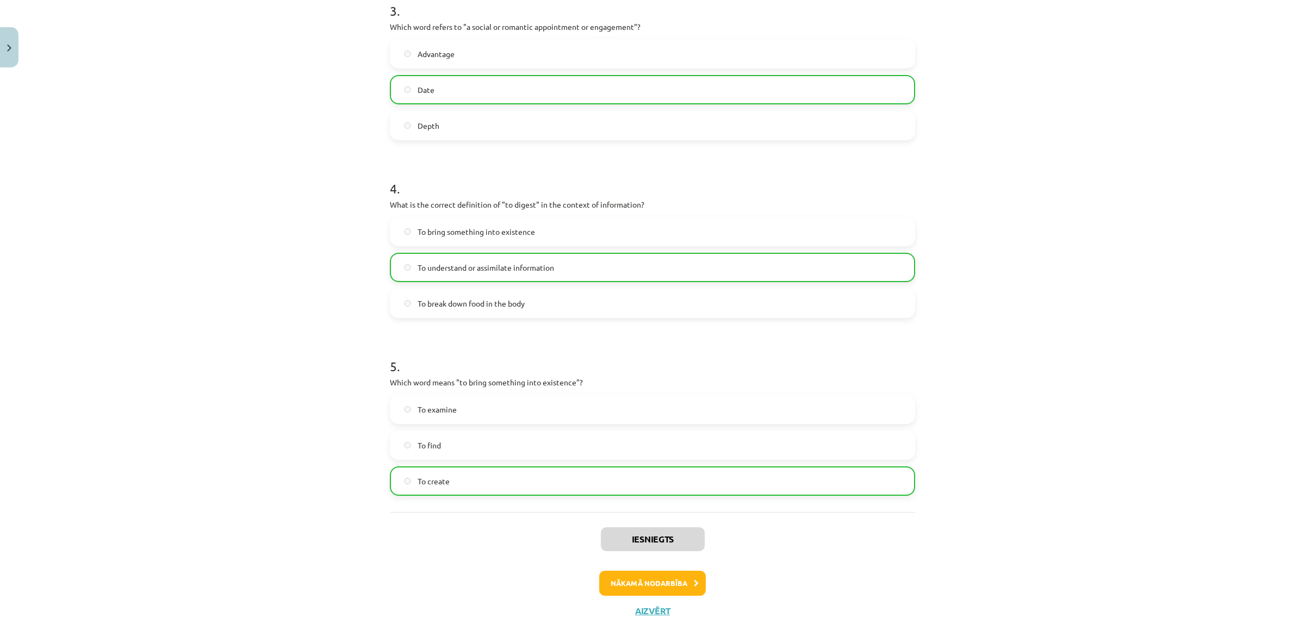
scroll to position [656, 0]
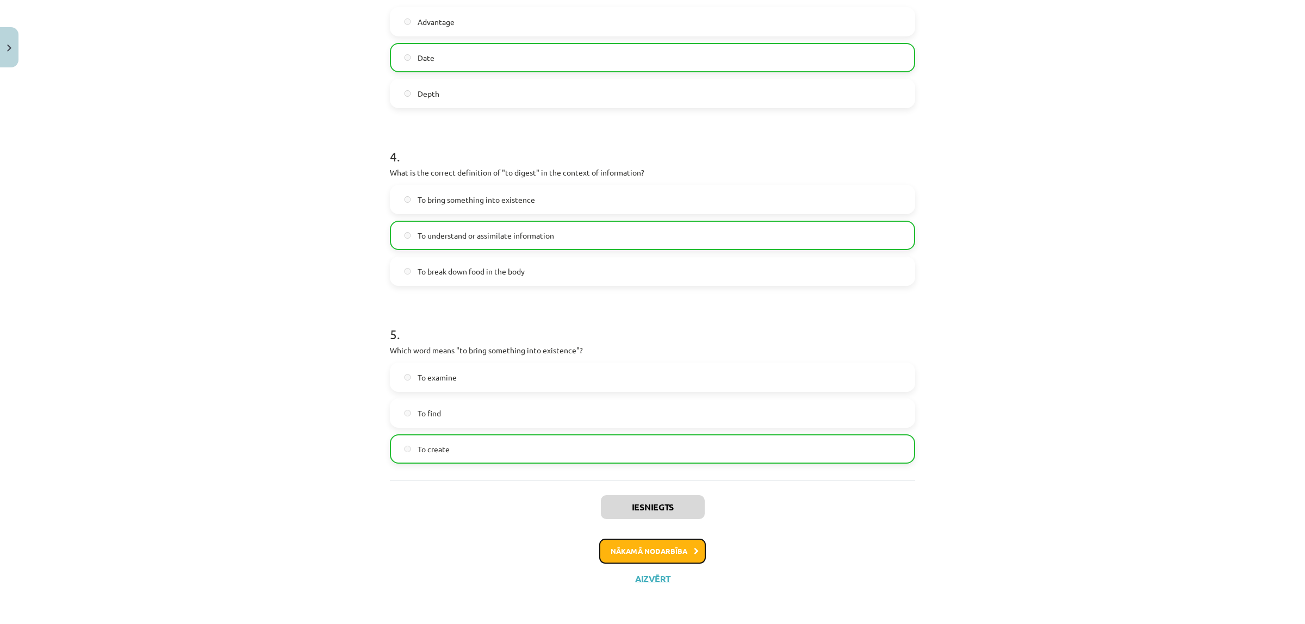
click at [637, 554] on button "Nākamā nodarbība" at bounding box center [652, 551] width 107 height 25
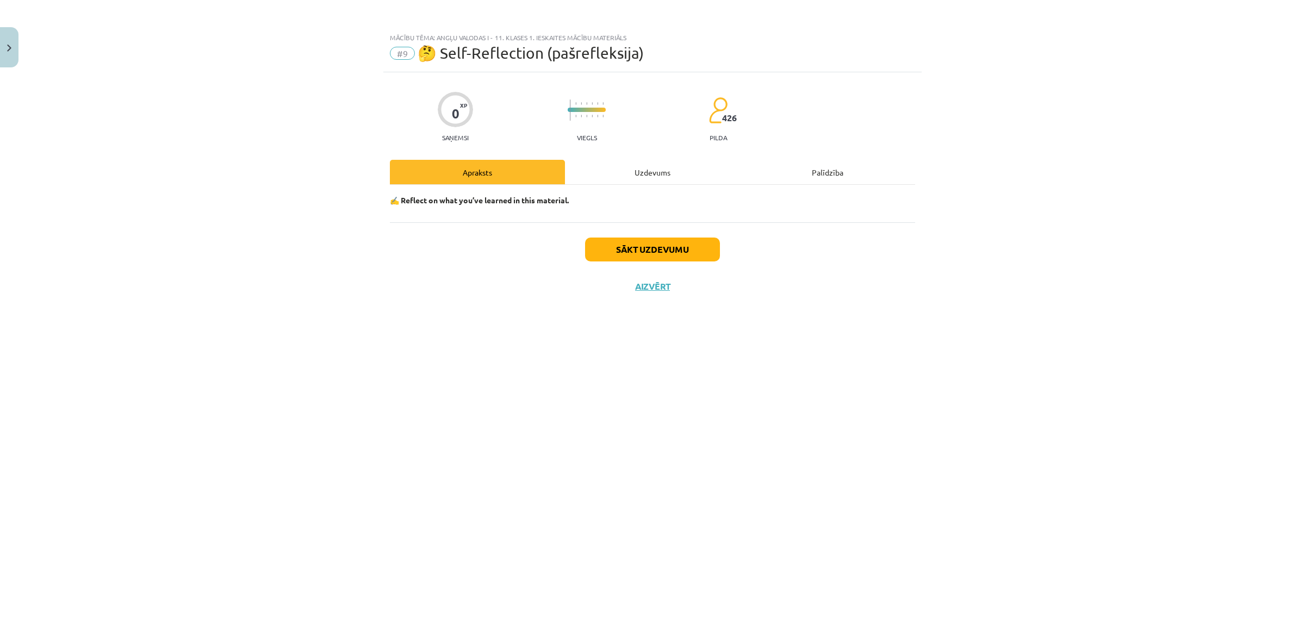
scroll to position [0, 0]
click at [606, 246] on button "Sākt uzdevumu" at bounding box center [652, 250] width 135 height 24
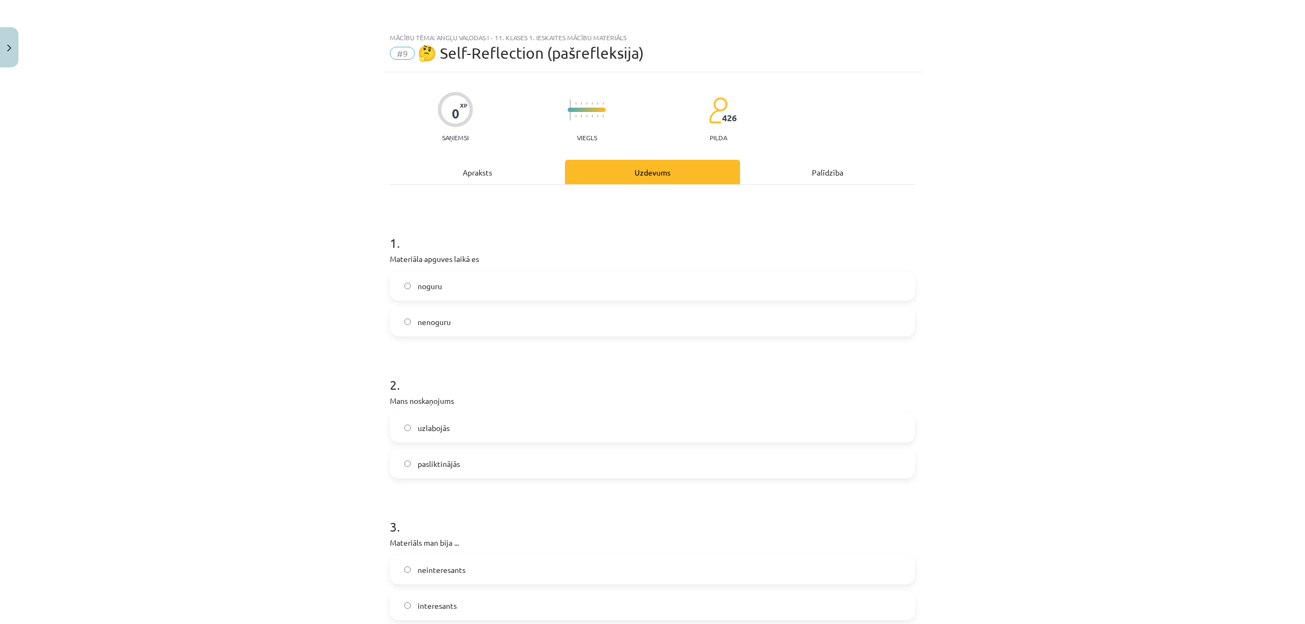
click at [457, 425] on label "uzlabojās" at bounding box center [652, 427] width 523 height 27
click at [438, 331] on label "nenoguru" at bounding box center [652, 321] width 523 height 27
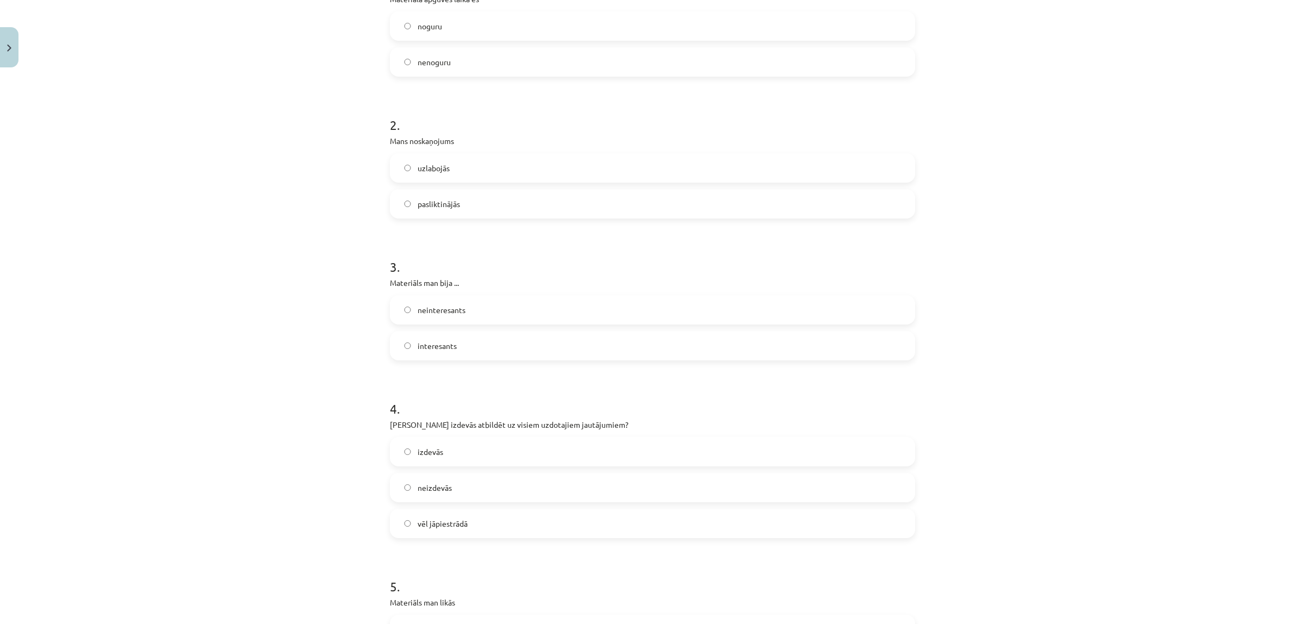
scroll to position [272, 0]
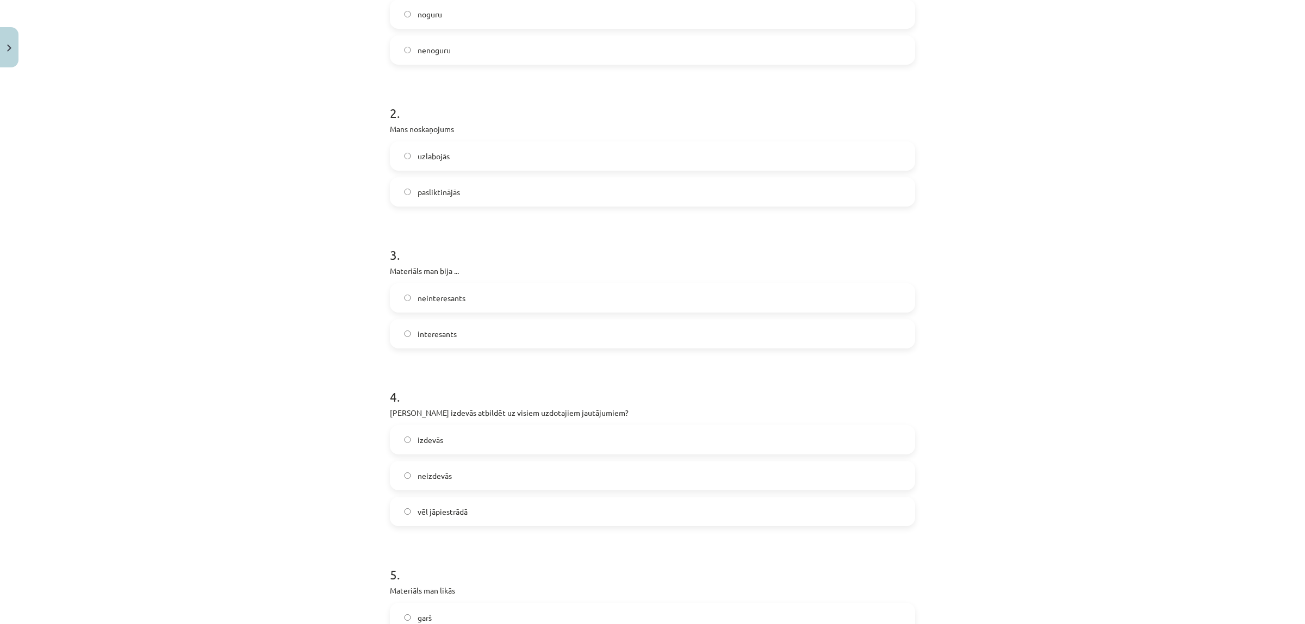
click at [437, 328] on span "interesants" at bounding box center [437, 333] width 39 height 11
click at [458, 440] on label "izdevās" at bounding box center [652, 439] width 523 height 27
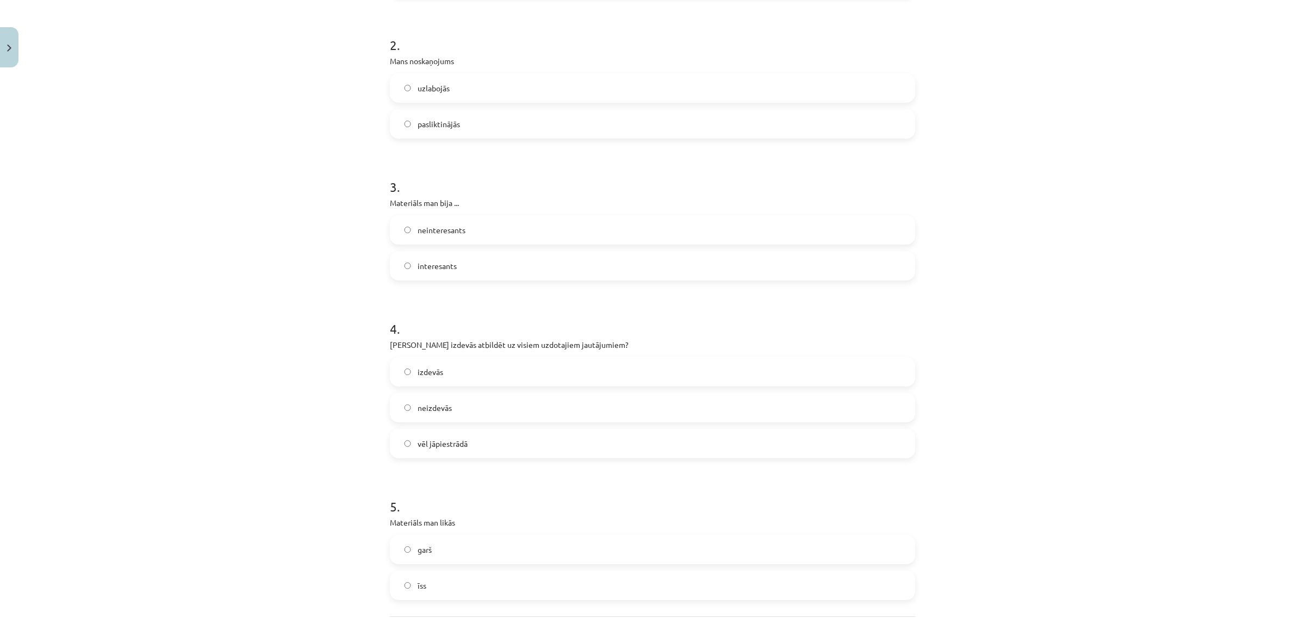
scroll to position [408, 0]
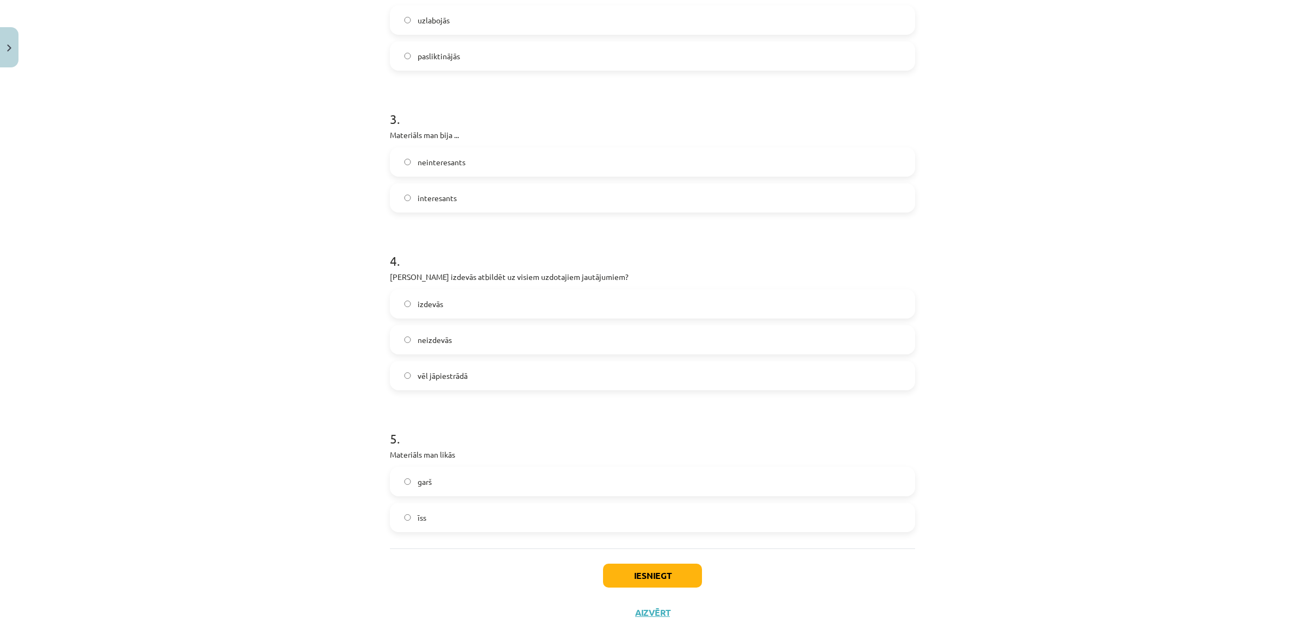
click at [452, 519] on label "īss" at bounding box center [652, 517] width 523 height 27
click at [629, 574] on button "Iesniegt" at bounding box center [652, 576] width 99 height 24
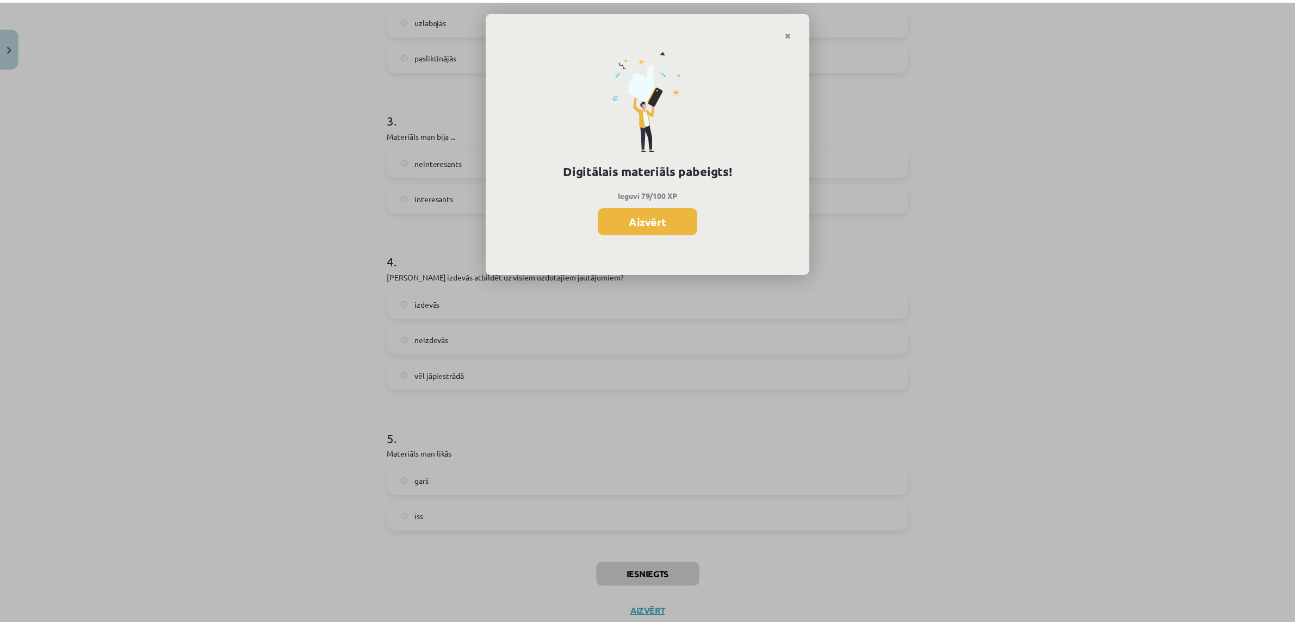
scroll to position [612, 0]
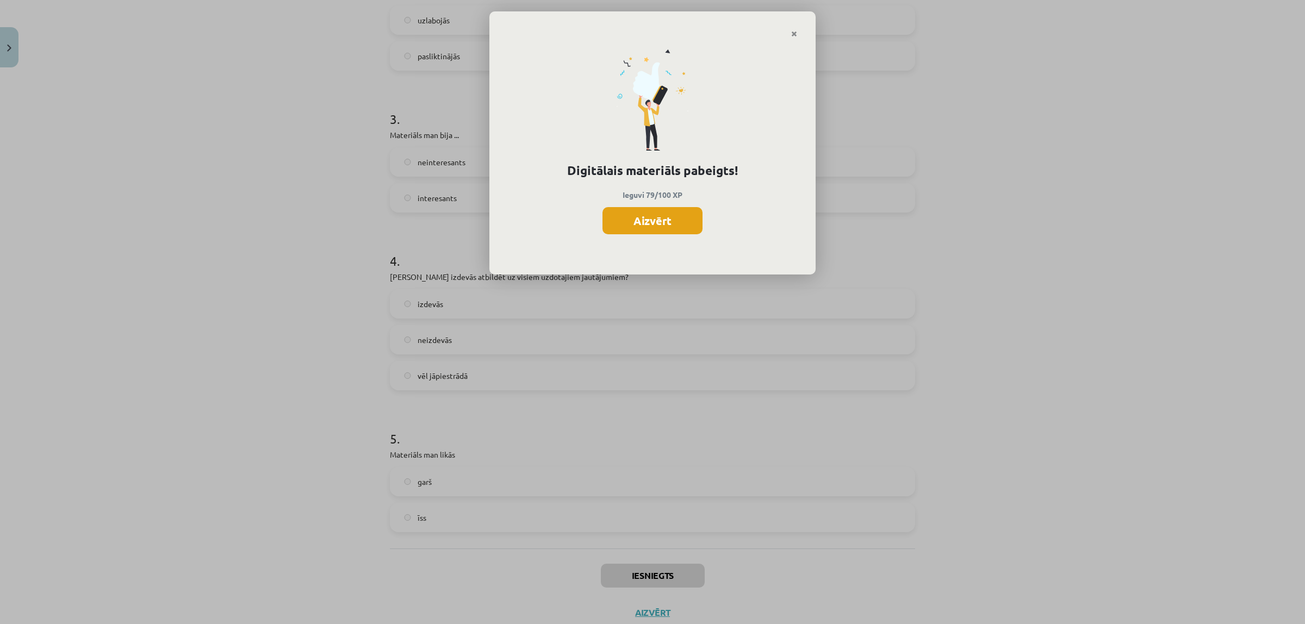
click at [675, 225] on button "Aizvērt" at bounding box center [653, 220] width 100 height 27
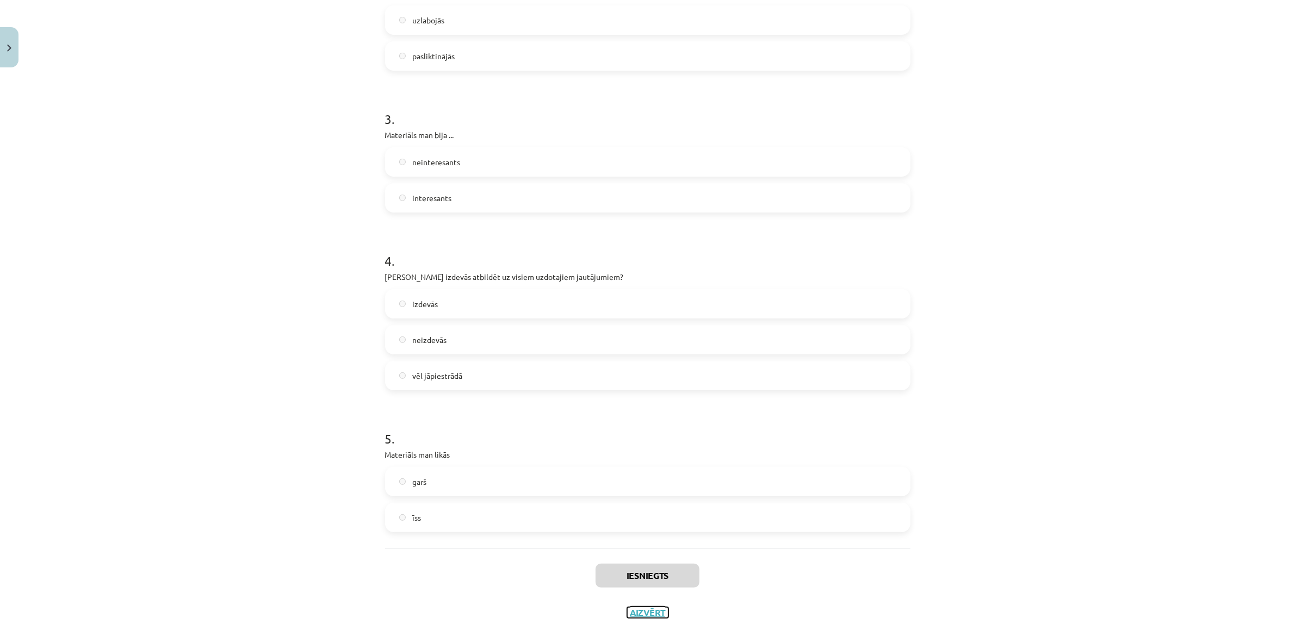
click at [643, 613] on button "Aizvērt" at bounding box center [647, 612] width 41 height 11
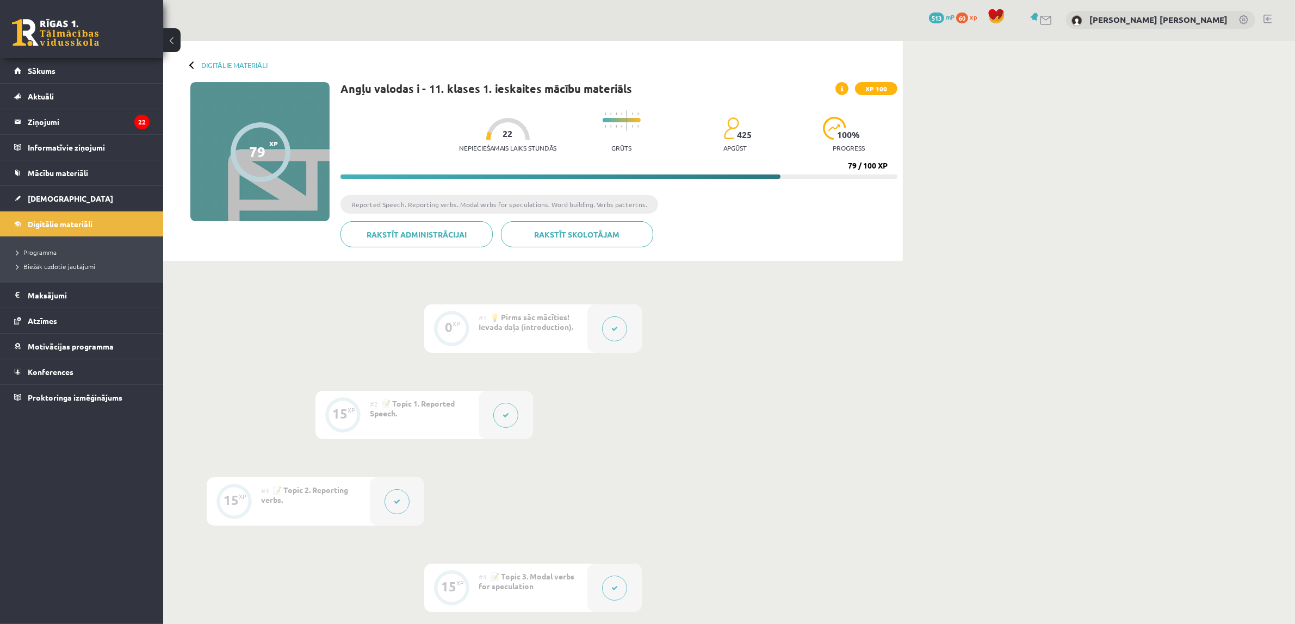
scroll to position [0, 0]
click at [531, 328] on span "💡 Pirms sāc mācīties! Ievada daļa (introduction)." at bounding box center [526, 323] width 95 height 20
click at [212, 67] on link "Digitālie materiāli" at bounding box center [234, 66] width 66 height 8
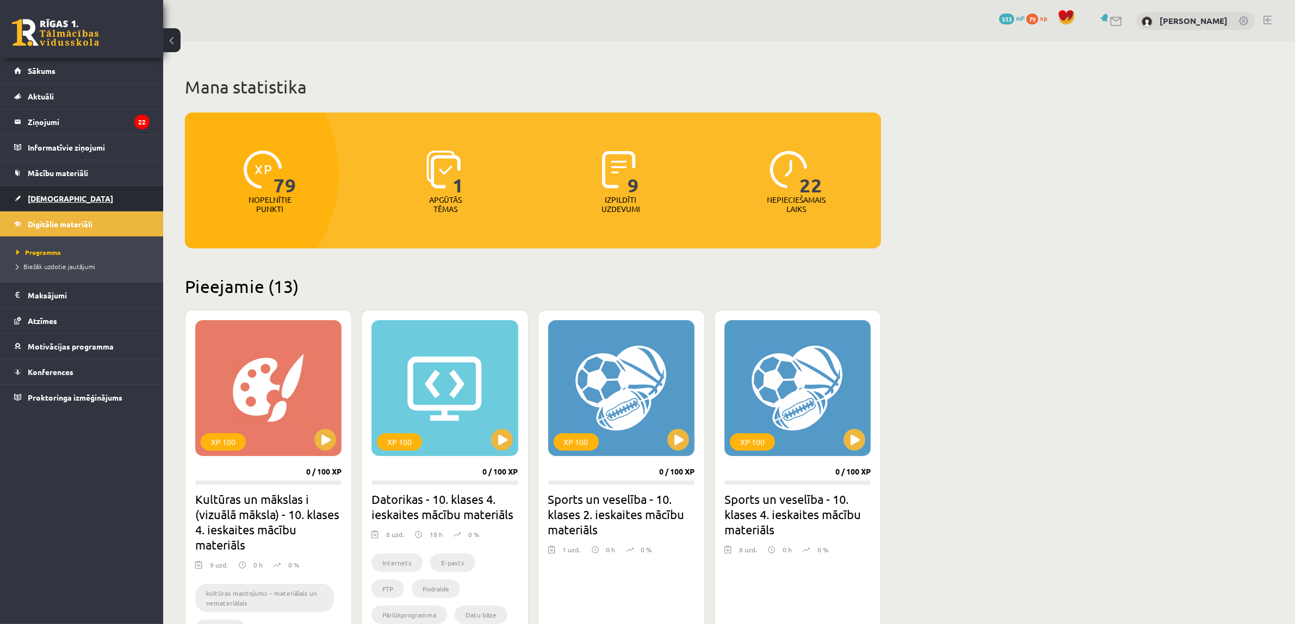
click at [111, 198] on link "[DEMOGRAPHIC_DATA]" at bounding box center [81, 198] width 135 height 25
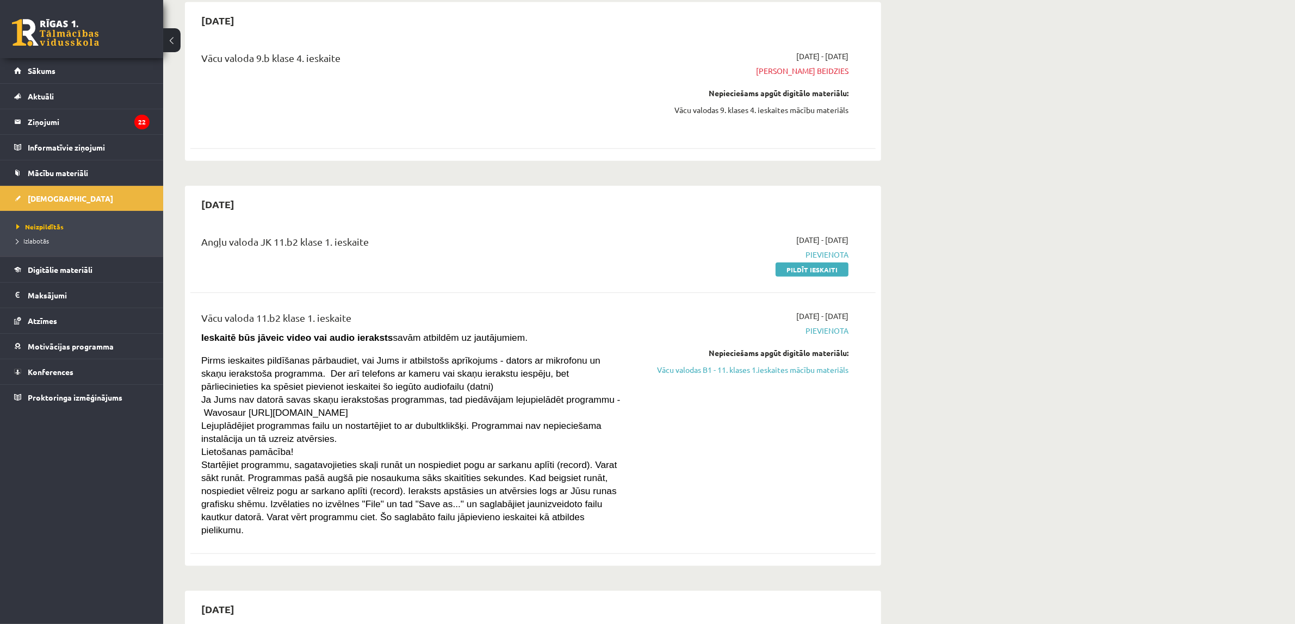
scroll to position [748, 0]
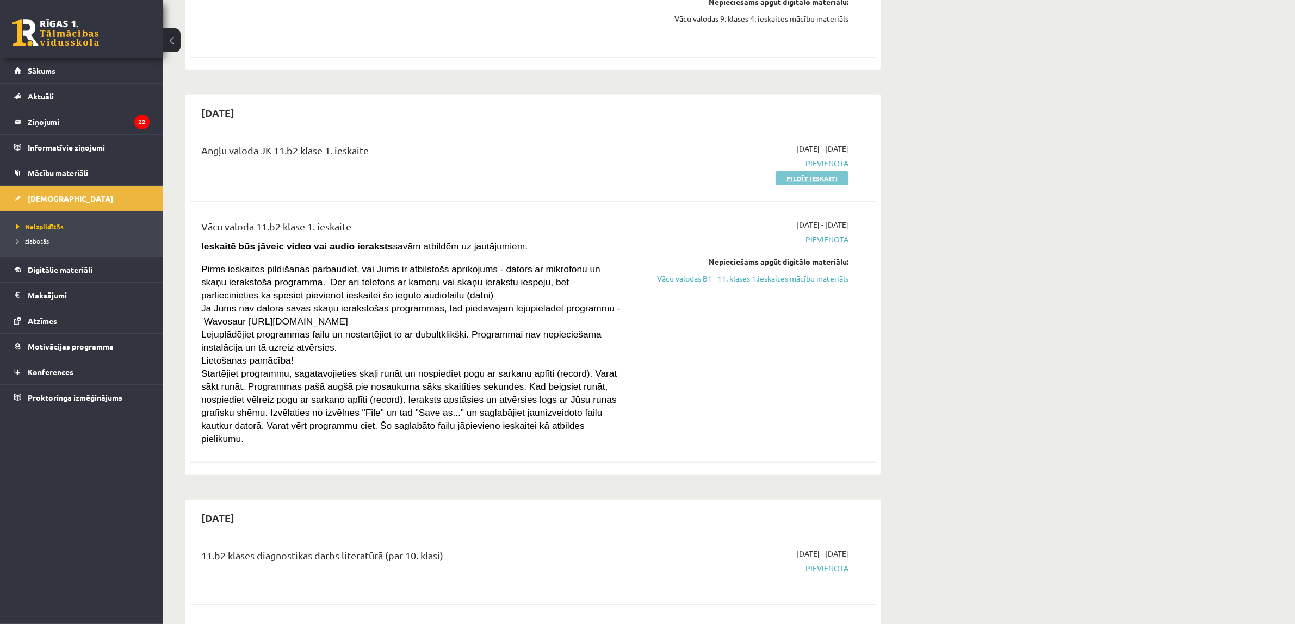
click at [804, 181] on link "Pildīt ieskaiti" at bounding box center [811, 178] width 73 height 14
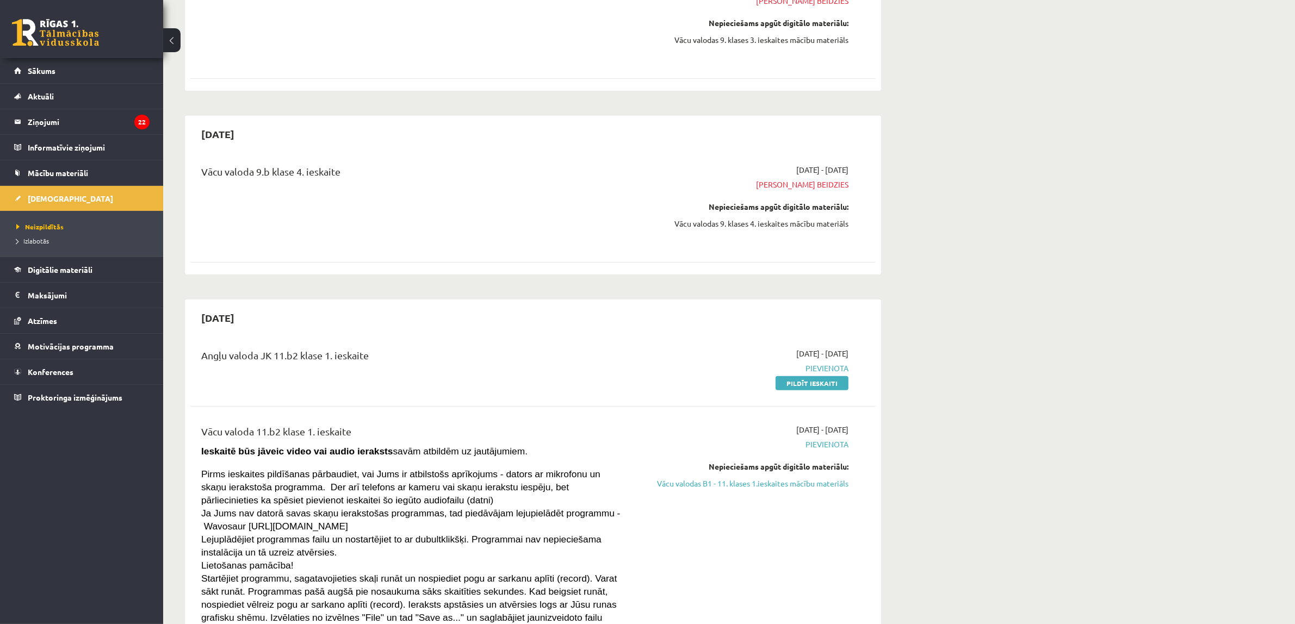
scroll to position [544, 0]
click at [800, 387] on link "Pildīt ieskaiti" at bounding box center [811, 382] width 73 height 14
click at [775, 50] on div "[DATE] - [DATE] Termiņš beidzies Nepieciešams apgūt digitālo materiālu: Vācu va…" at bounding box center [745, 19] width 221 height 80
click at [122, 363] on link "Konferences" at bounding box center [81, 371] width 135 height 25
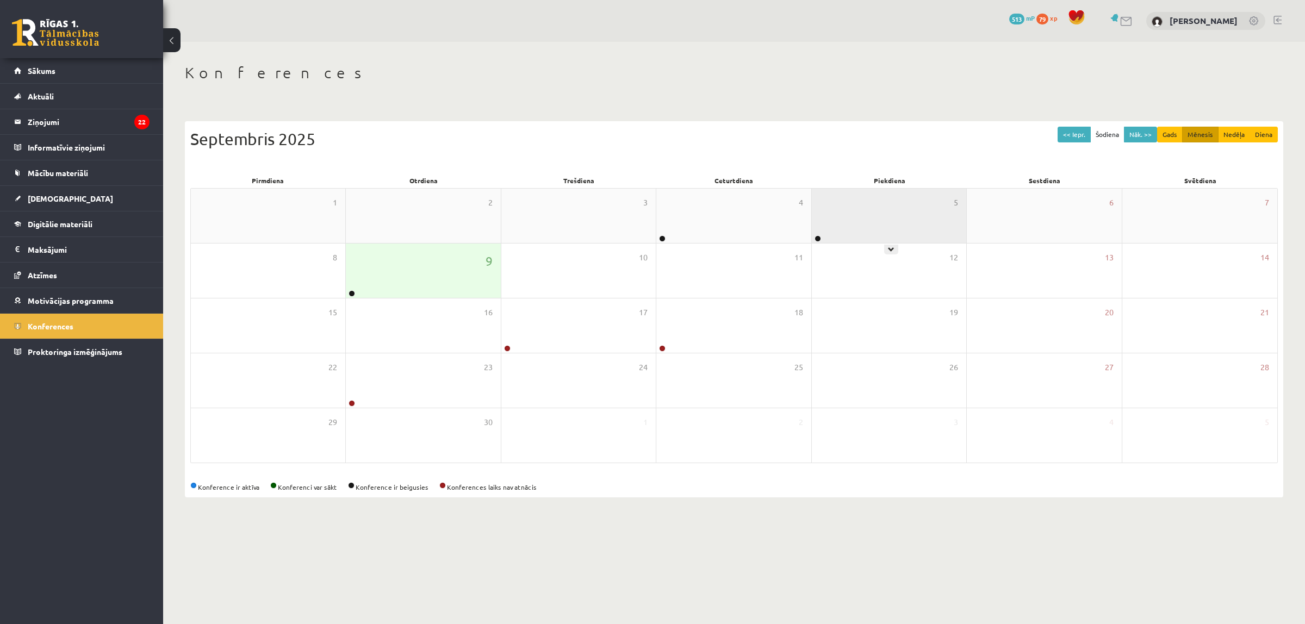
click at [854, 233] on div "5" at bounding box center [889, 216] width 154 height 54
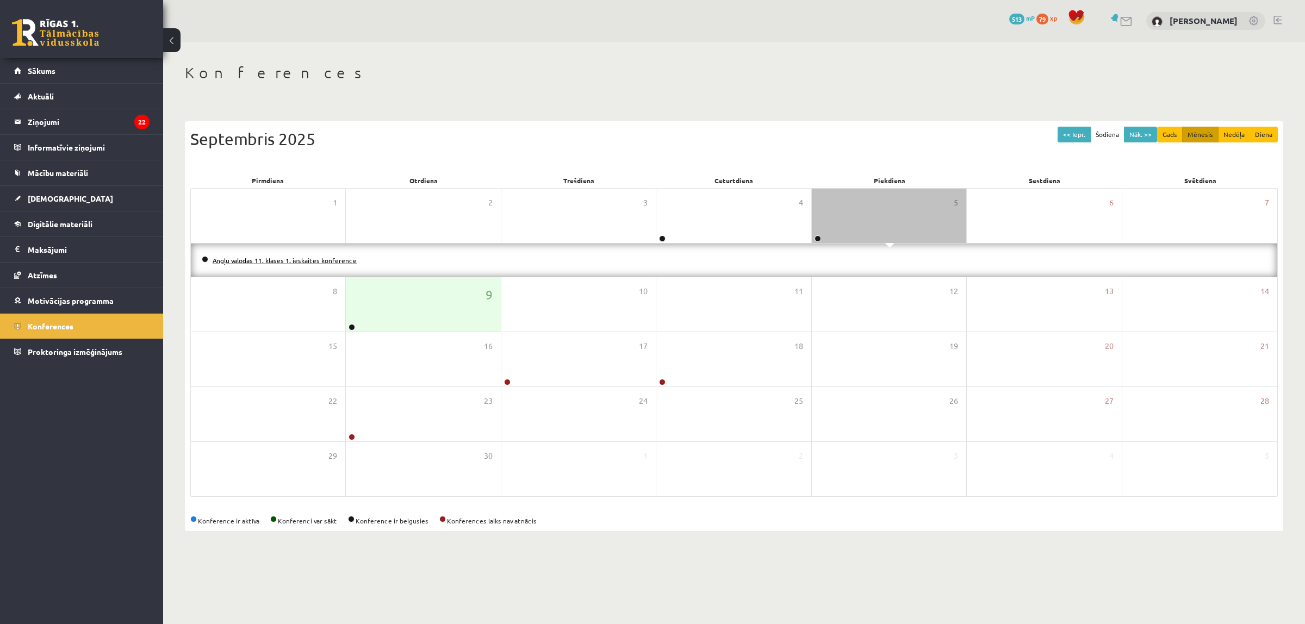
click at [289, 258] on link "Angļu valodas 11. klases 1. ieskaites konference" at bounding box center [285, 260] width 144 height 9
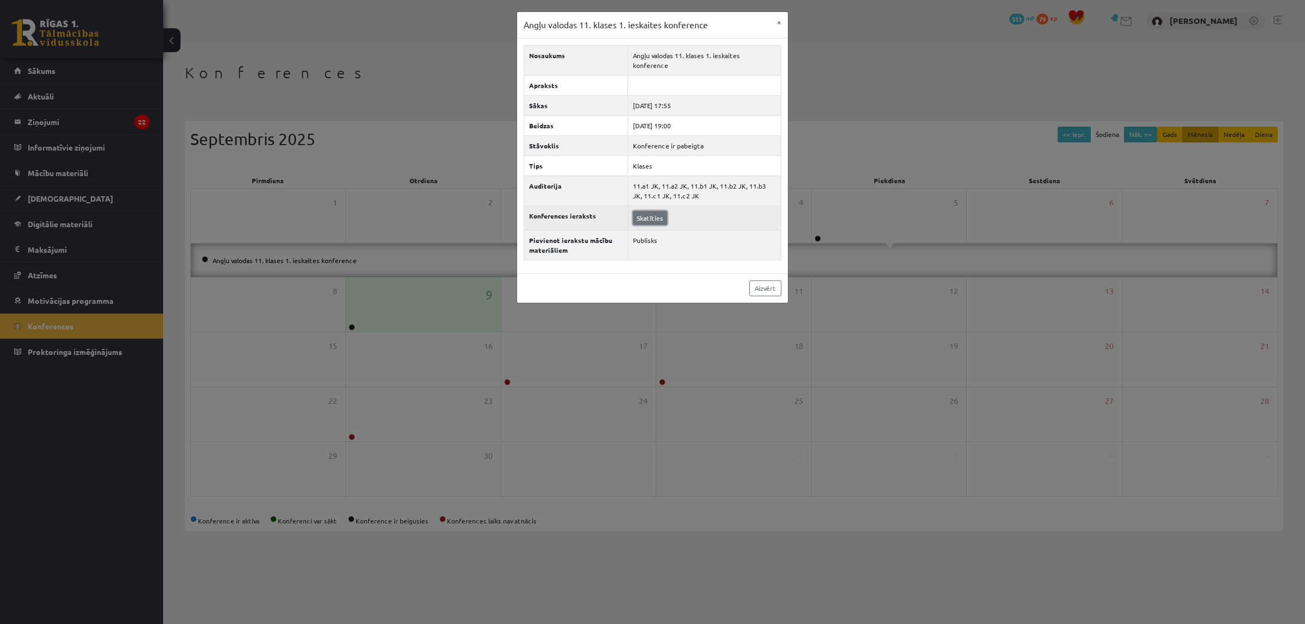
click at [651, 211] on link "Skatīties" at bounding box center [650, 218] width 34 height 14
